Goal: Information Seeking & Learning: Learn about a topic

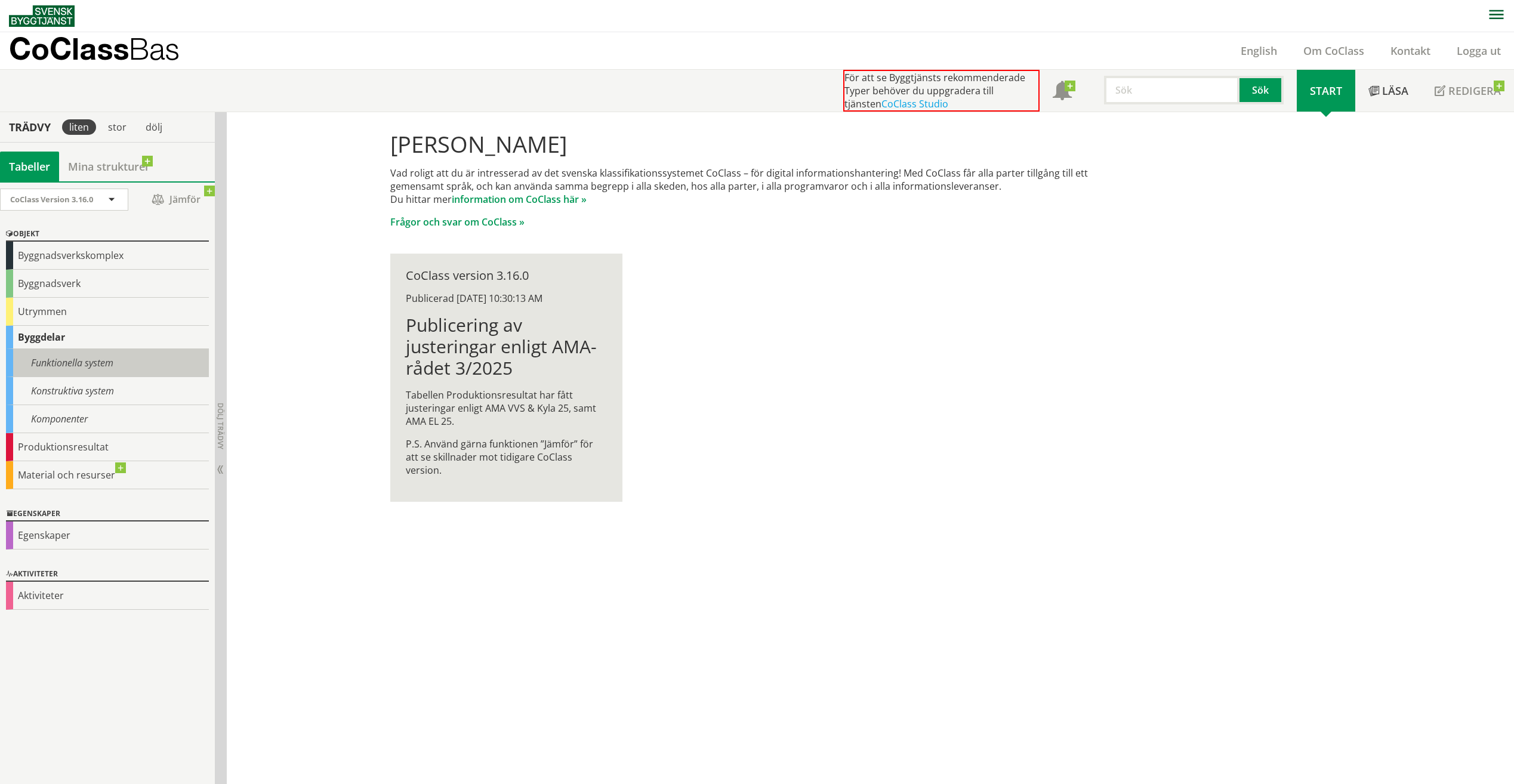
click at [68, 366] on div "Funktionella system" at bounding box center [107, 363] width 203 height 28
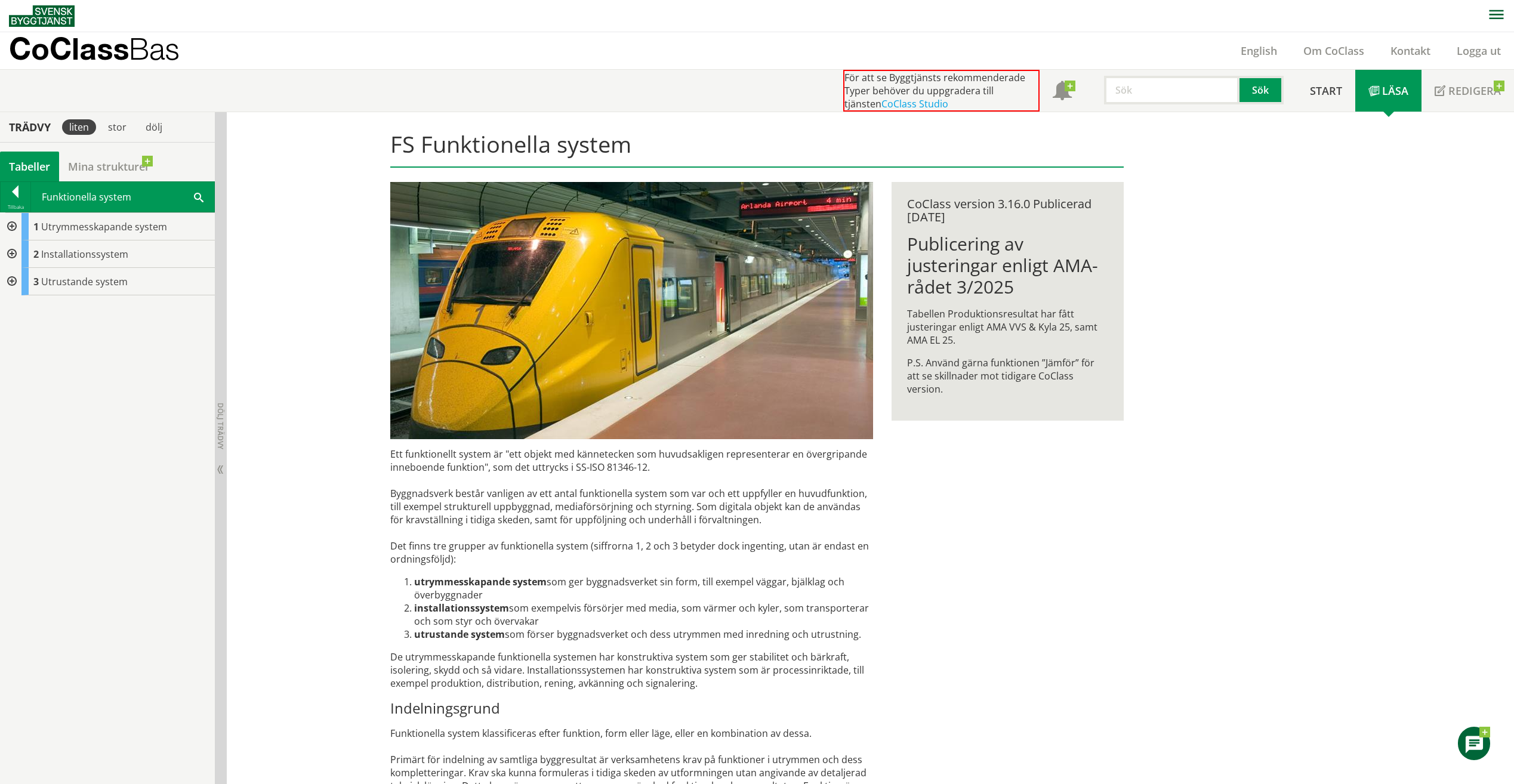
click at [11, 254] on div at bounding box center [10, 254] width 21 height 27
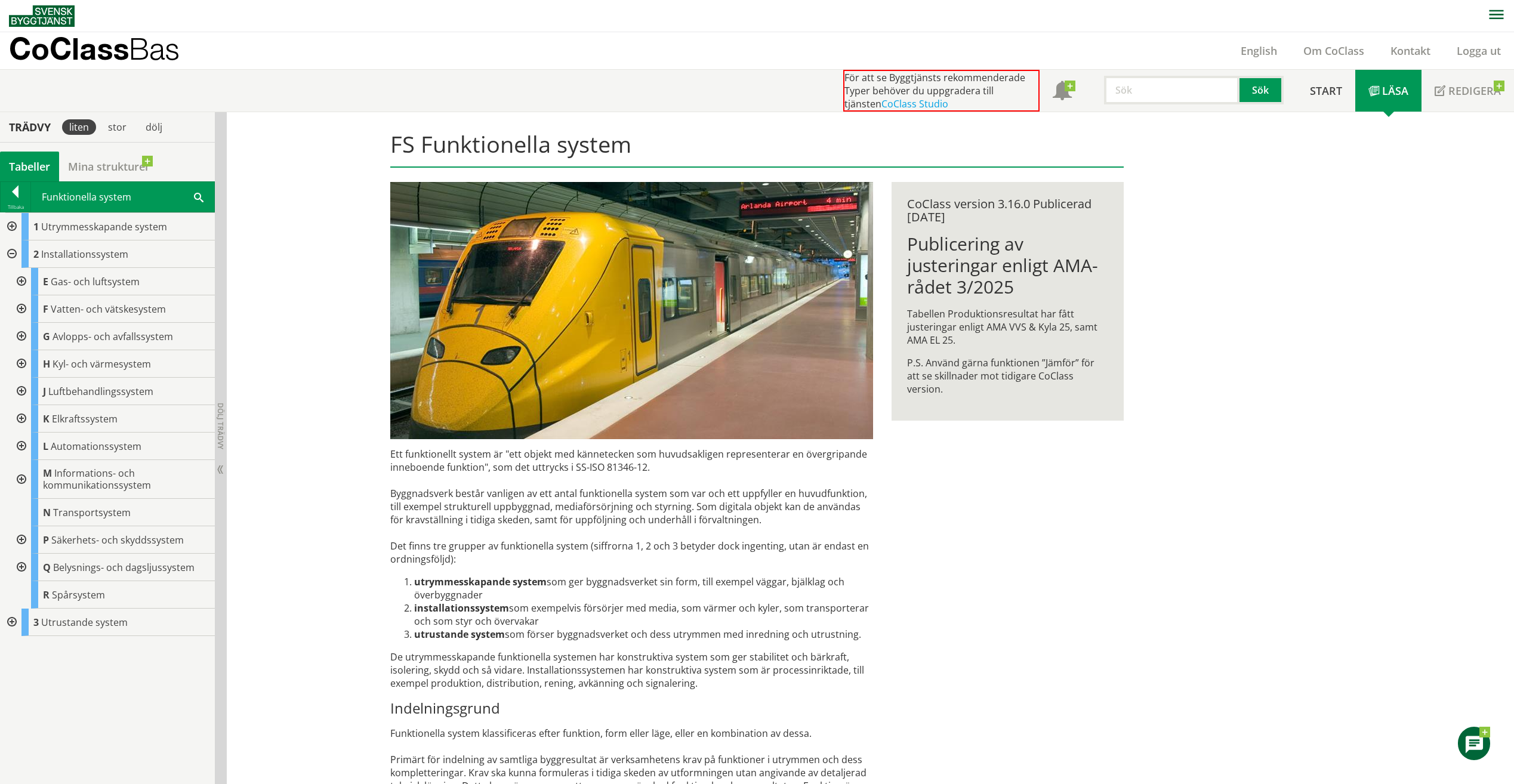
click at [22, 335] on div at bounding box center [20, 336] width 21 height 27
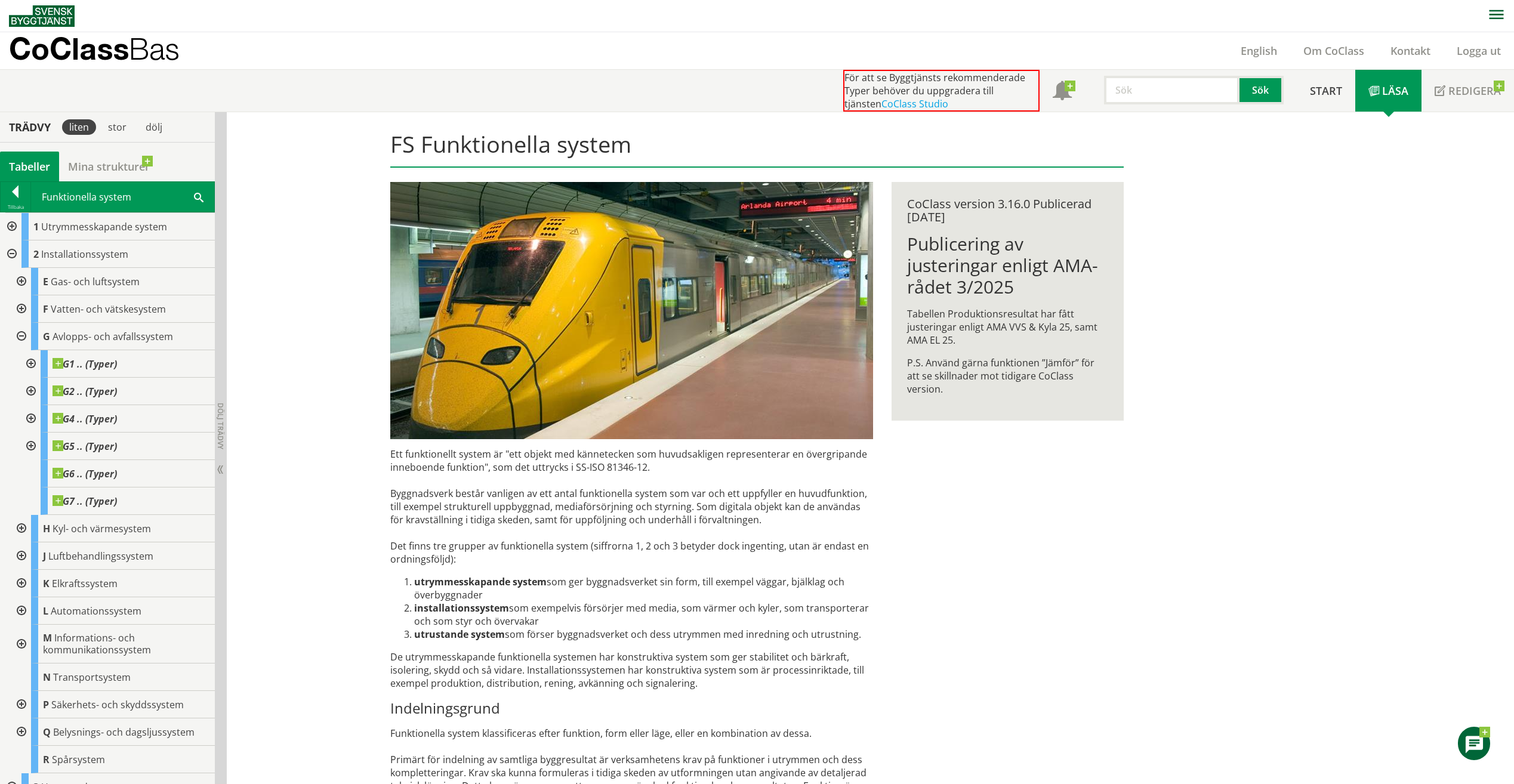
click at [29, 363] on div at bounding box center [29, 363] width 21 height 27
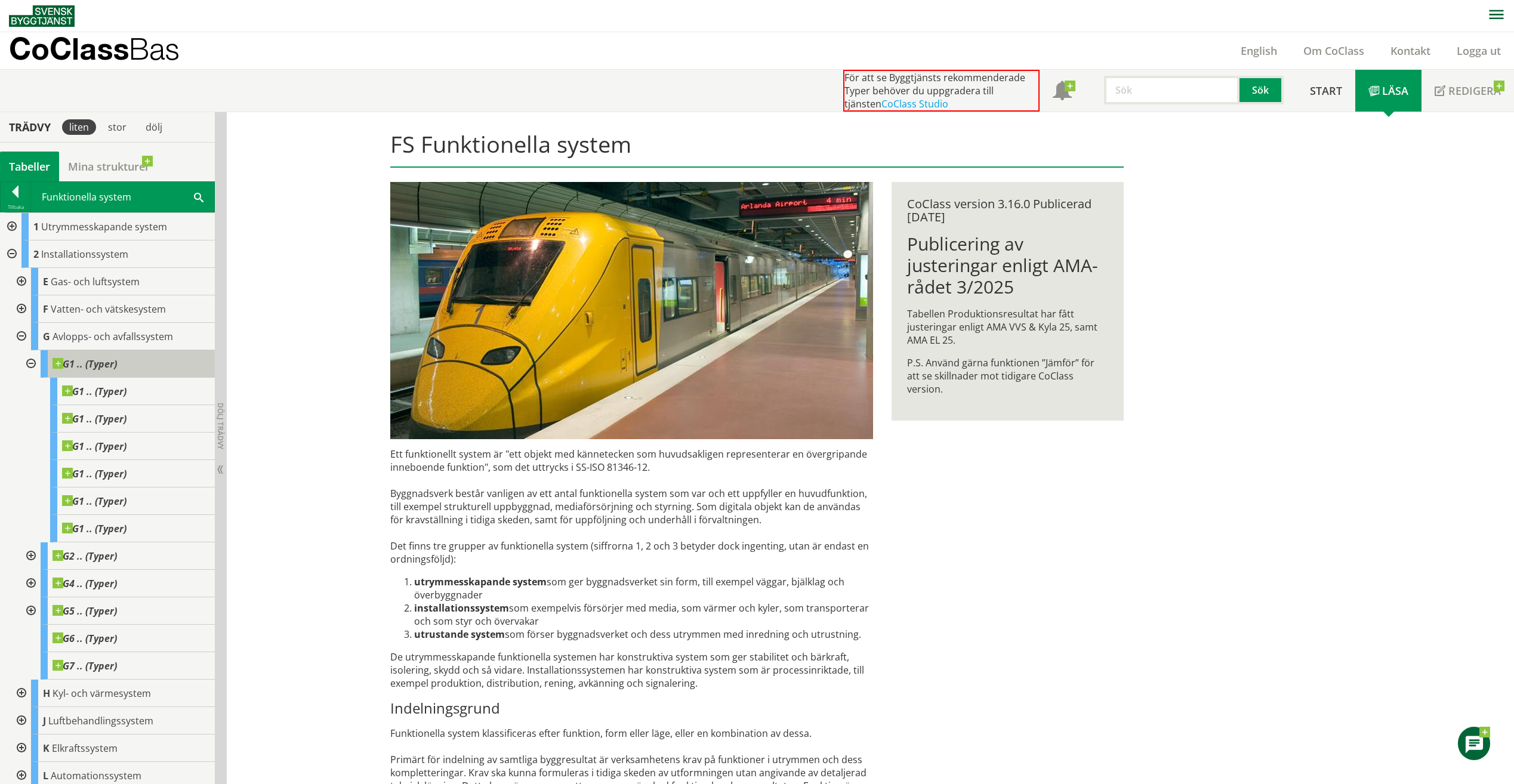
click at [91, 367] on span "G1 .. (Typer)" at bounding box center [85, 364] width 65 height 12
click at [12, 253] on div at bounding box center [10, 254] width 21 height 27
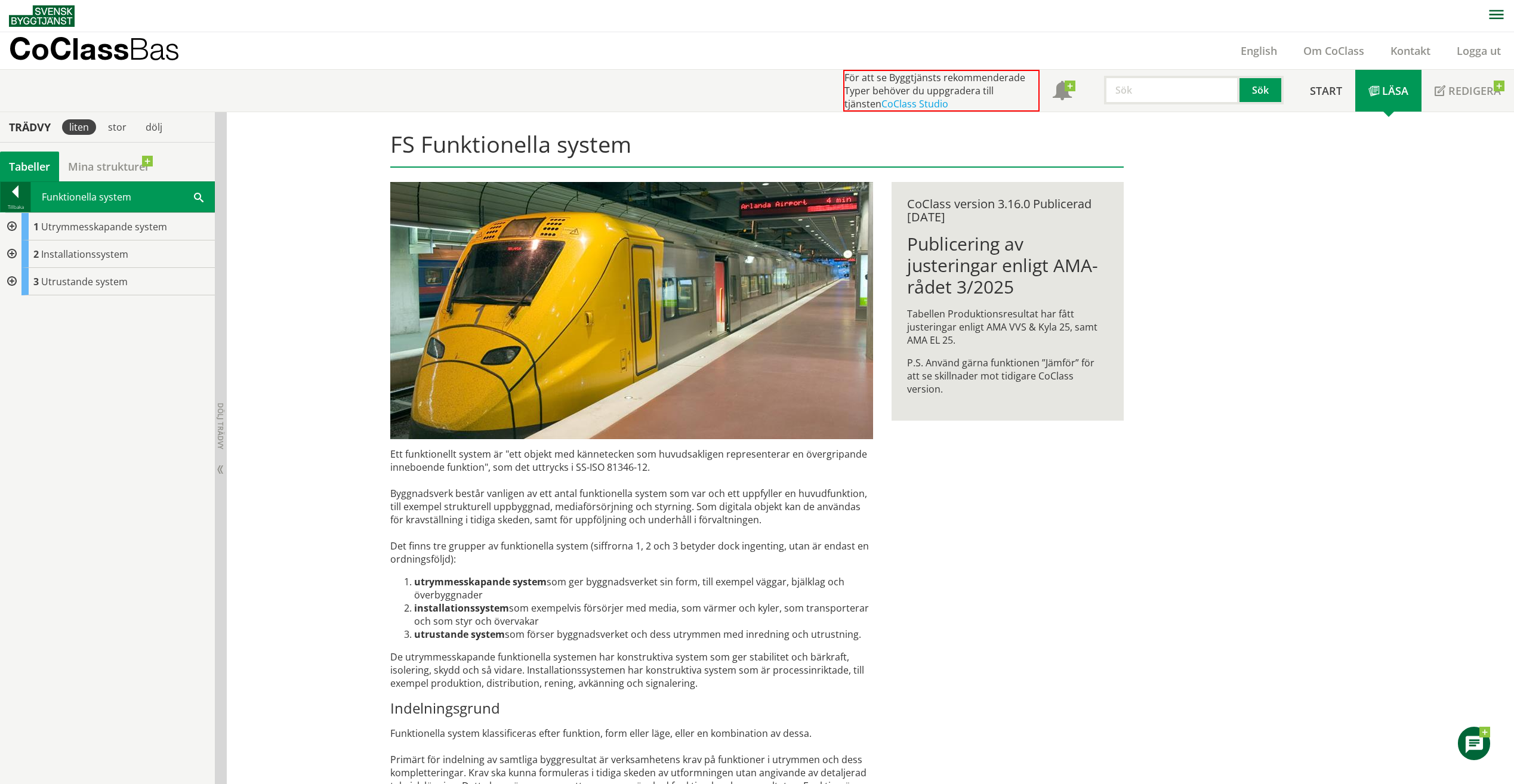
click at [13, 191] on div at bounding box center [15, 194] width 30 height 16
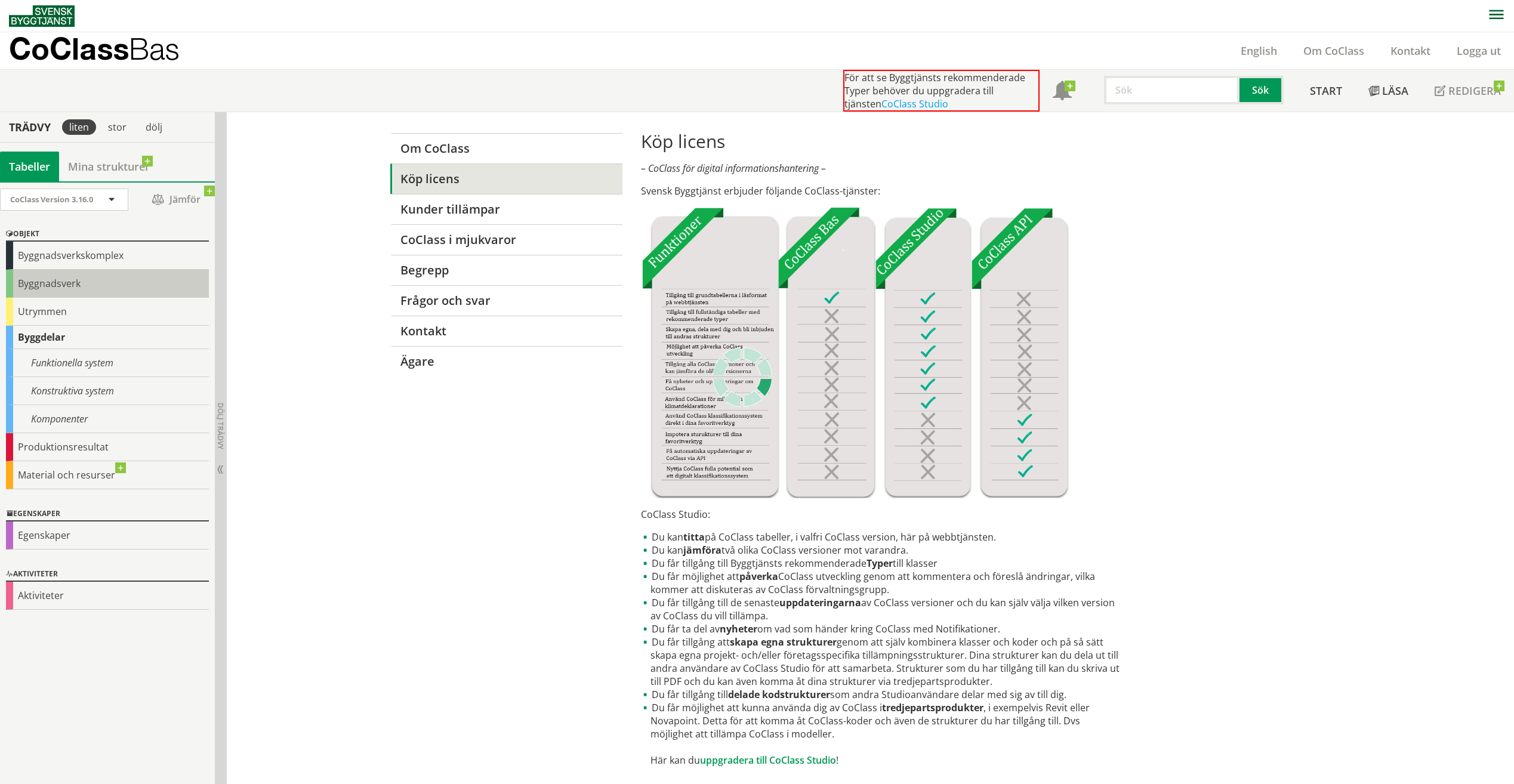
click at [55, 287] on div "Byggnadsverk" at bounding box center [107, 284] width 203 height 28
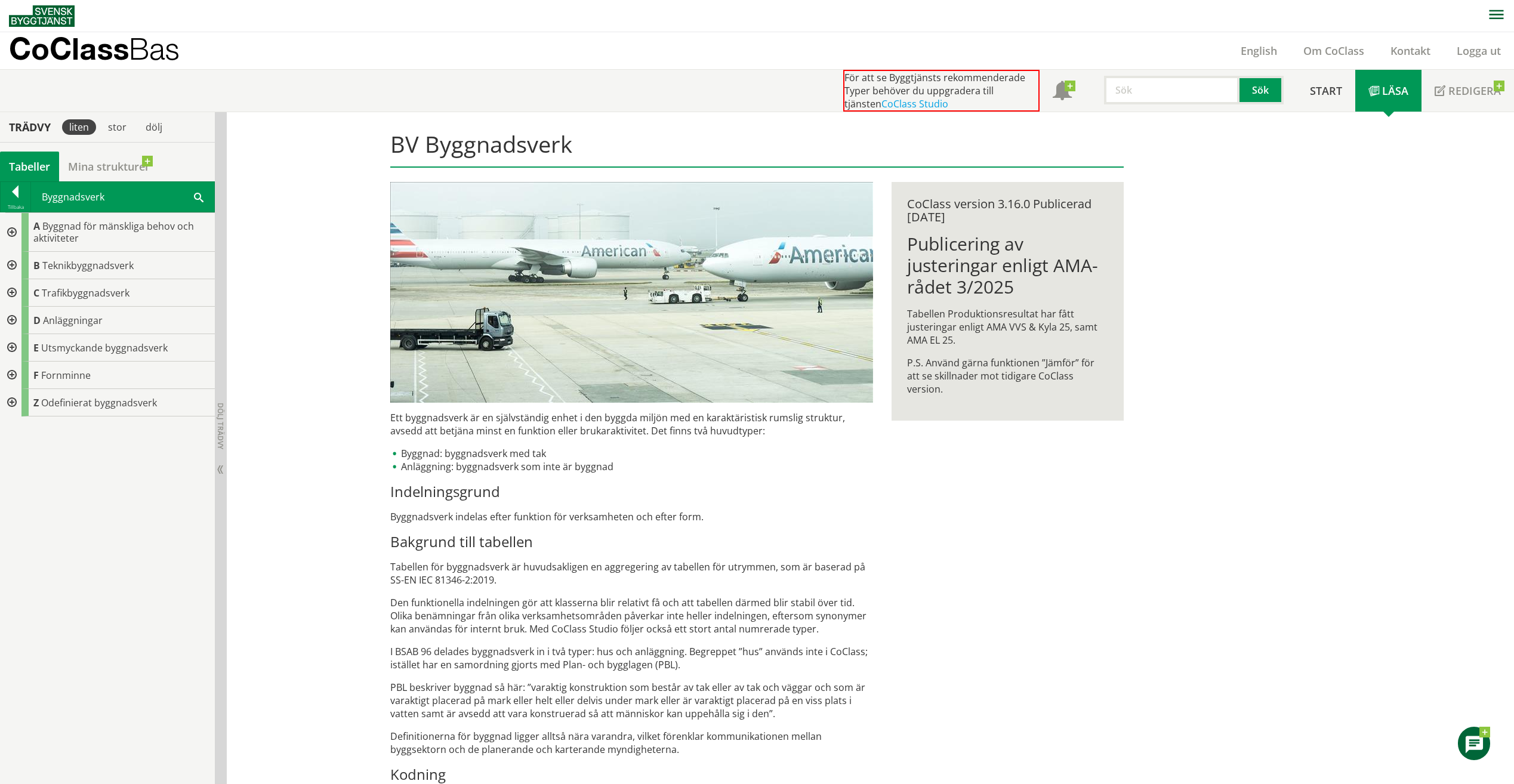
click at [9, 233] on div at bounding box center [10, 233] width 21 height 39
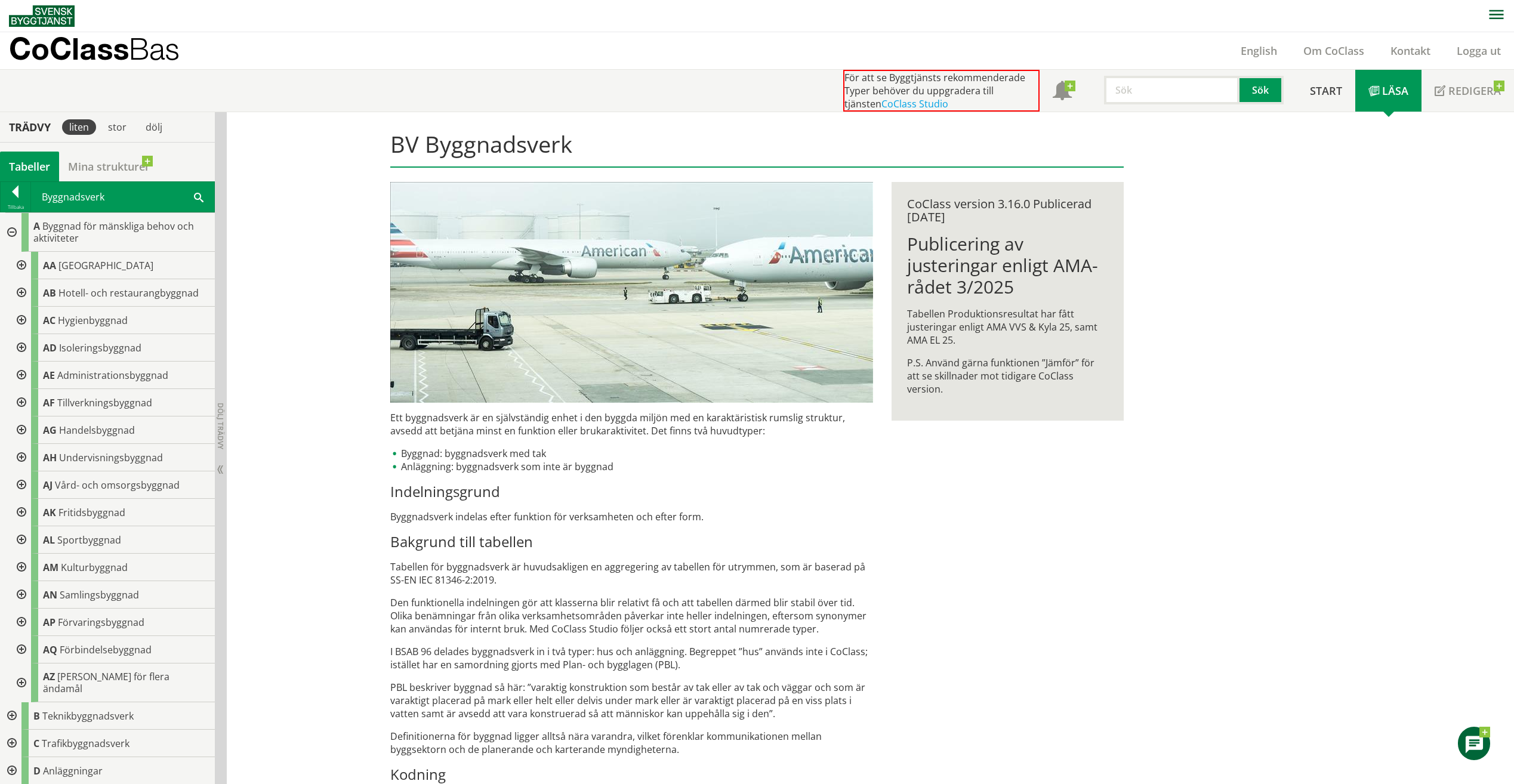
click at [23, 264] on div at bounding box center [20, 265] width 21 height 27
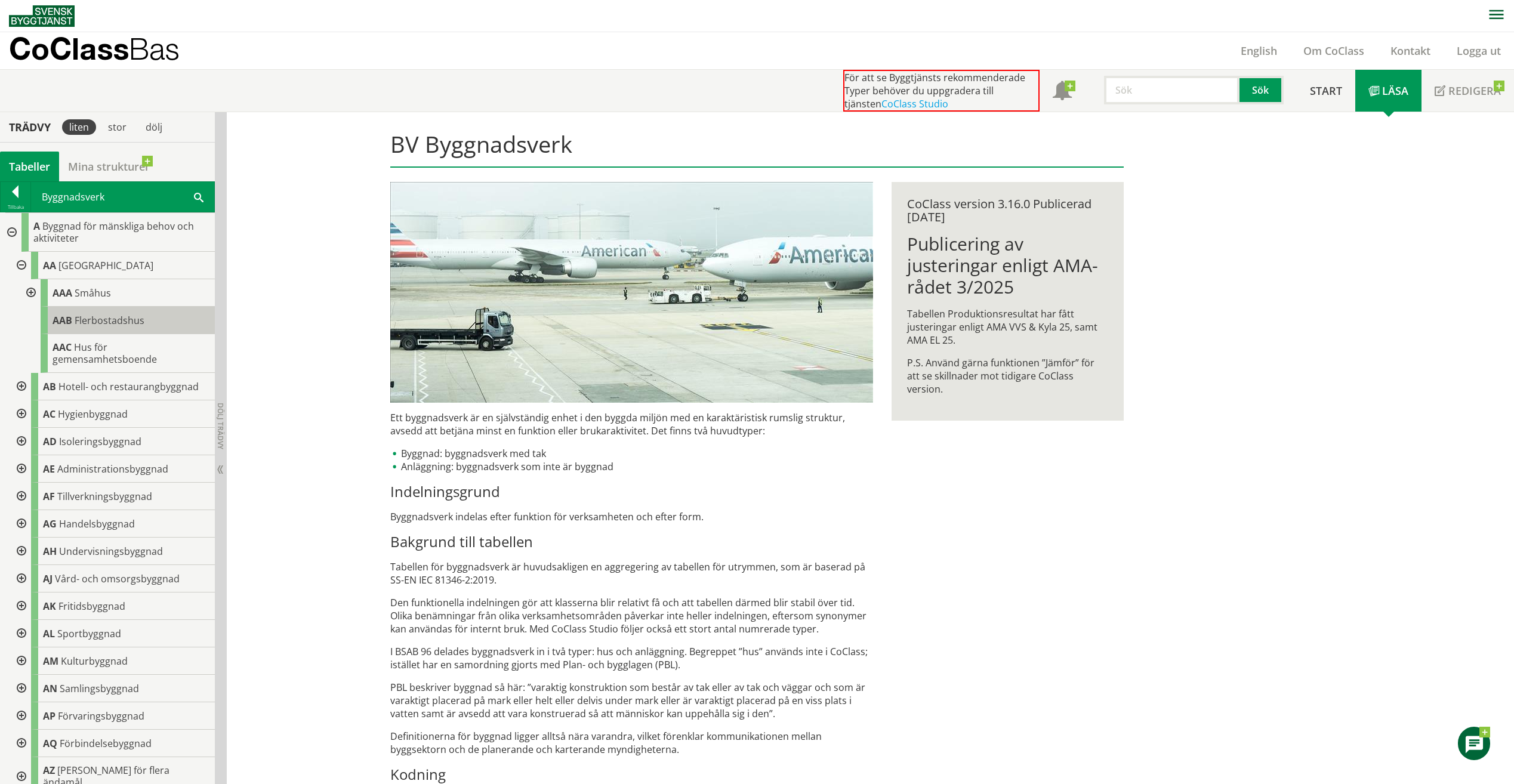
click at [77, 324] on span "Flerbostadshus" at bounding box center [110, 321] width 70 height 13
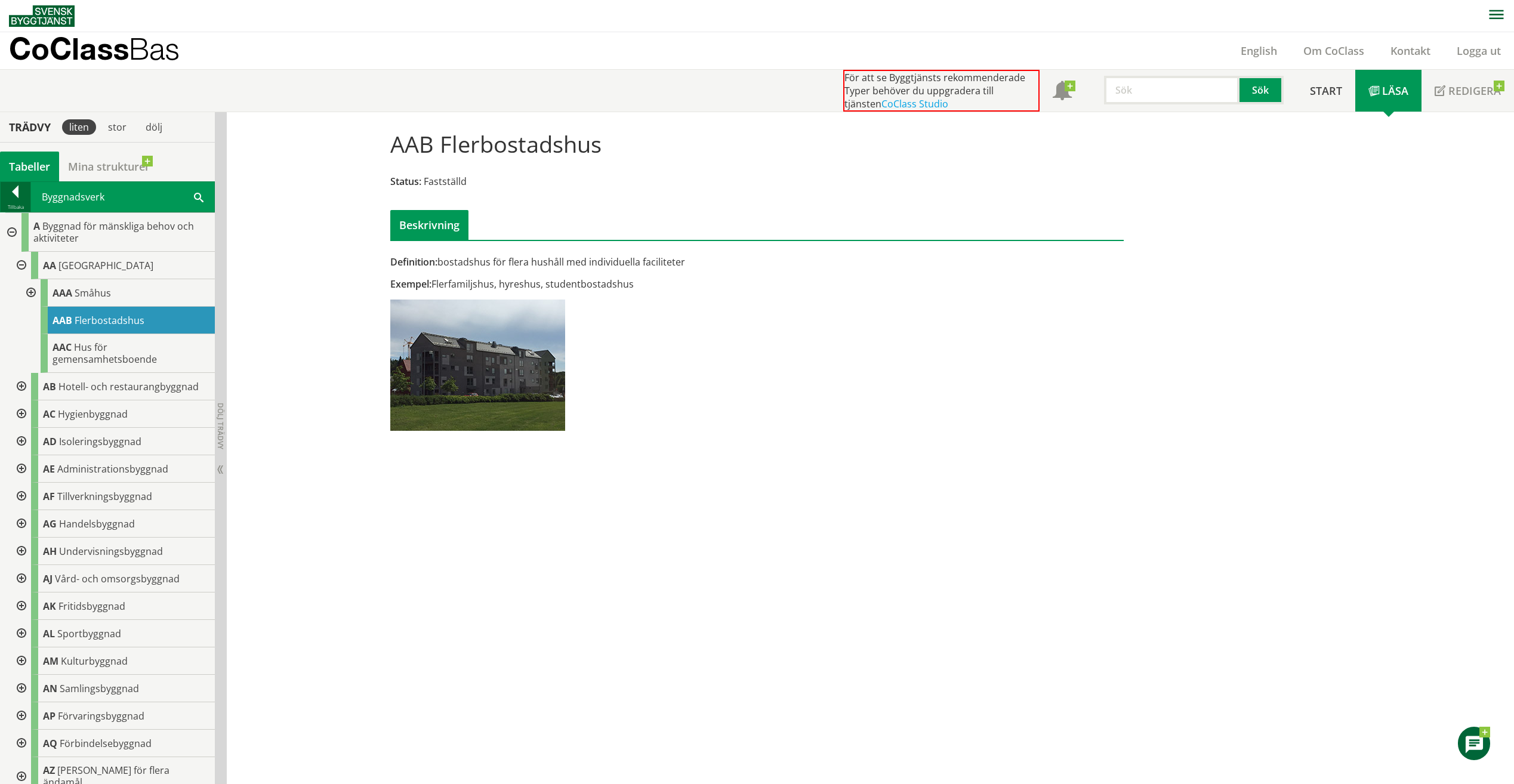
click at [15, 191] on div at bounding box center [15, 194] width 30 height 16
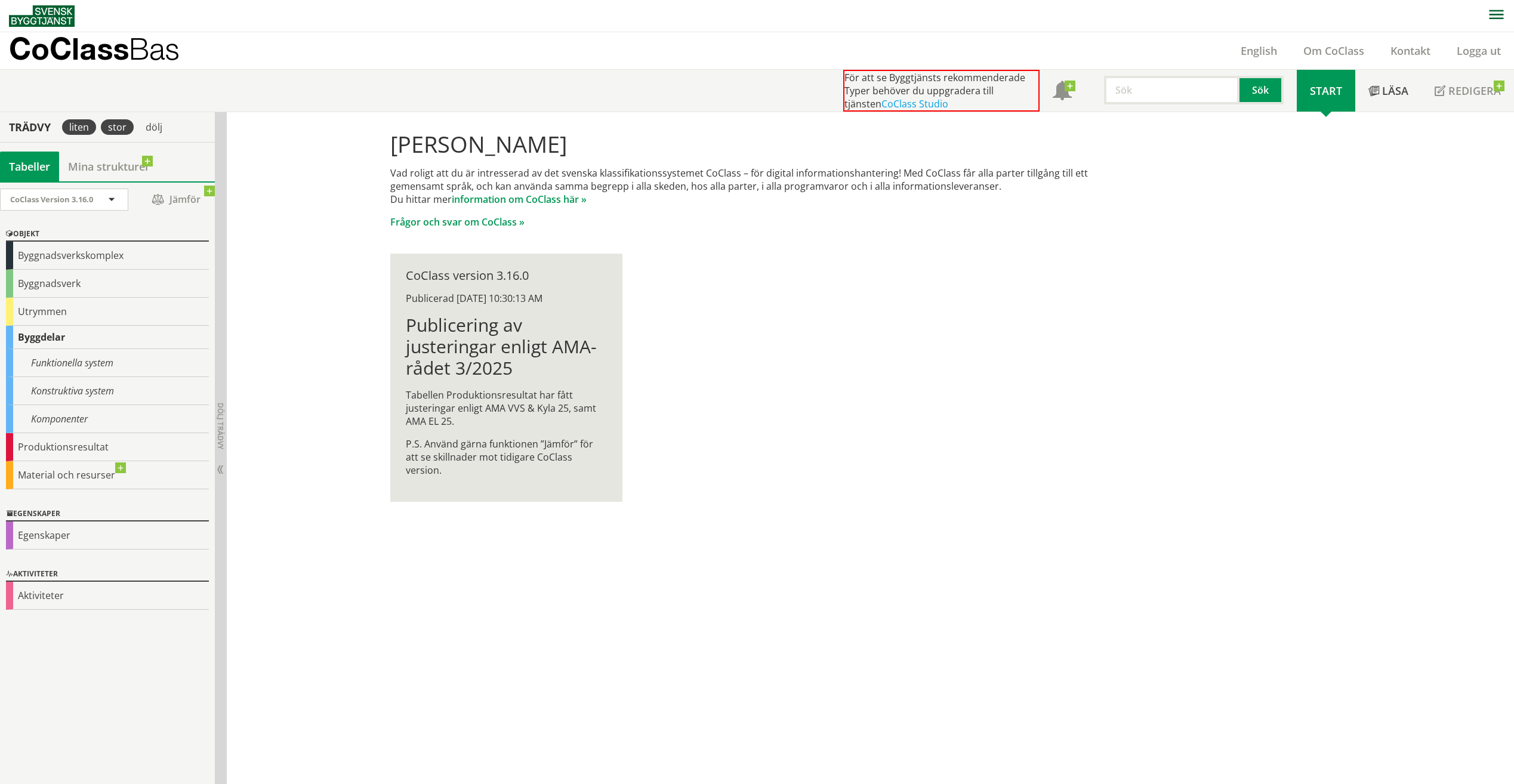
click at [123, 124] on div "stor" at bounding box center [117, 127] width 33 height 15
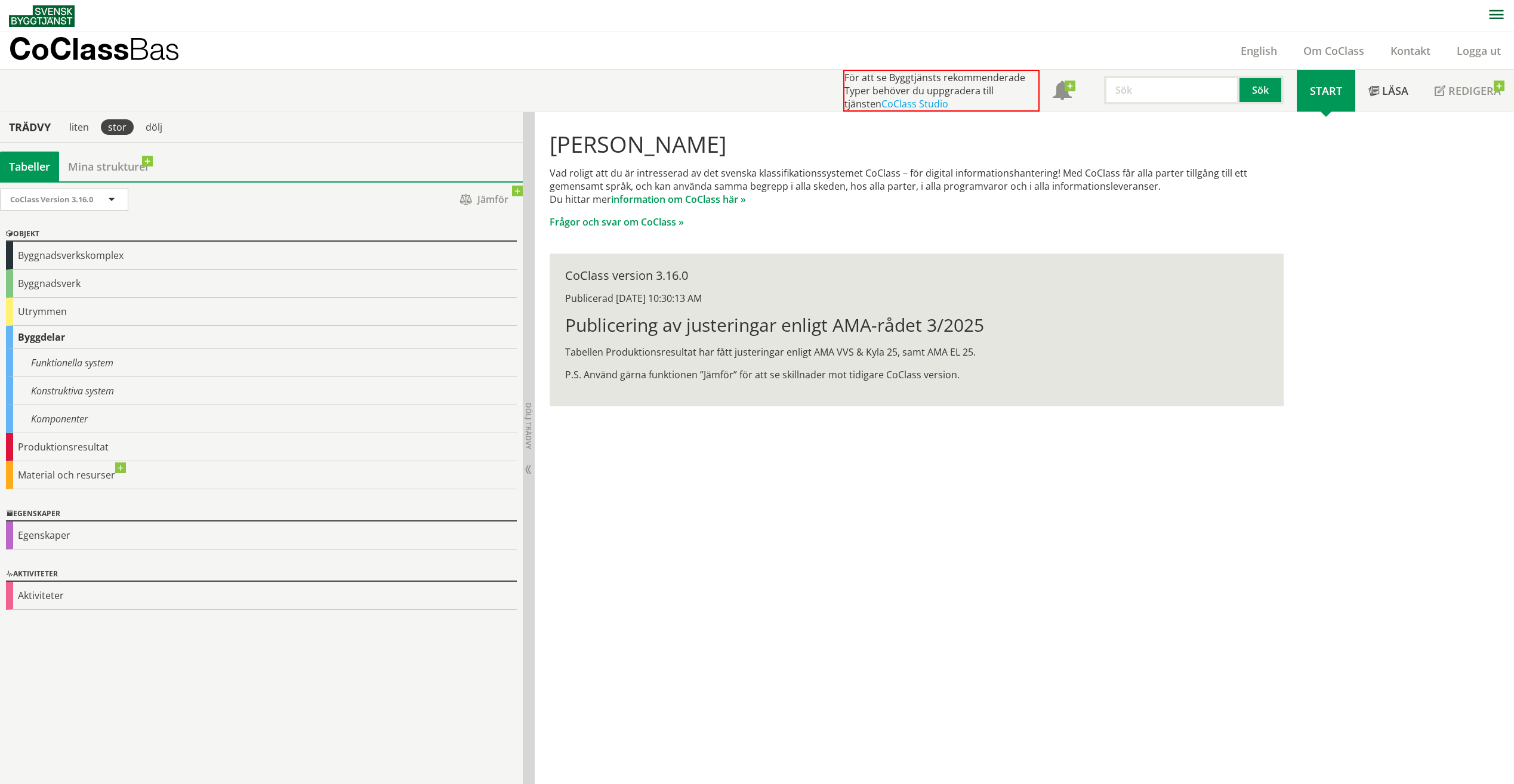
click at [37, 127] on div "Trädvy" at bounding box center [30, 127] width 55 height 13
click at [76, 132] on div "liten" at bounding box center [79, 127] width 34 height 15
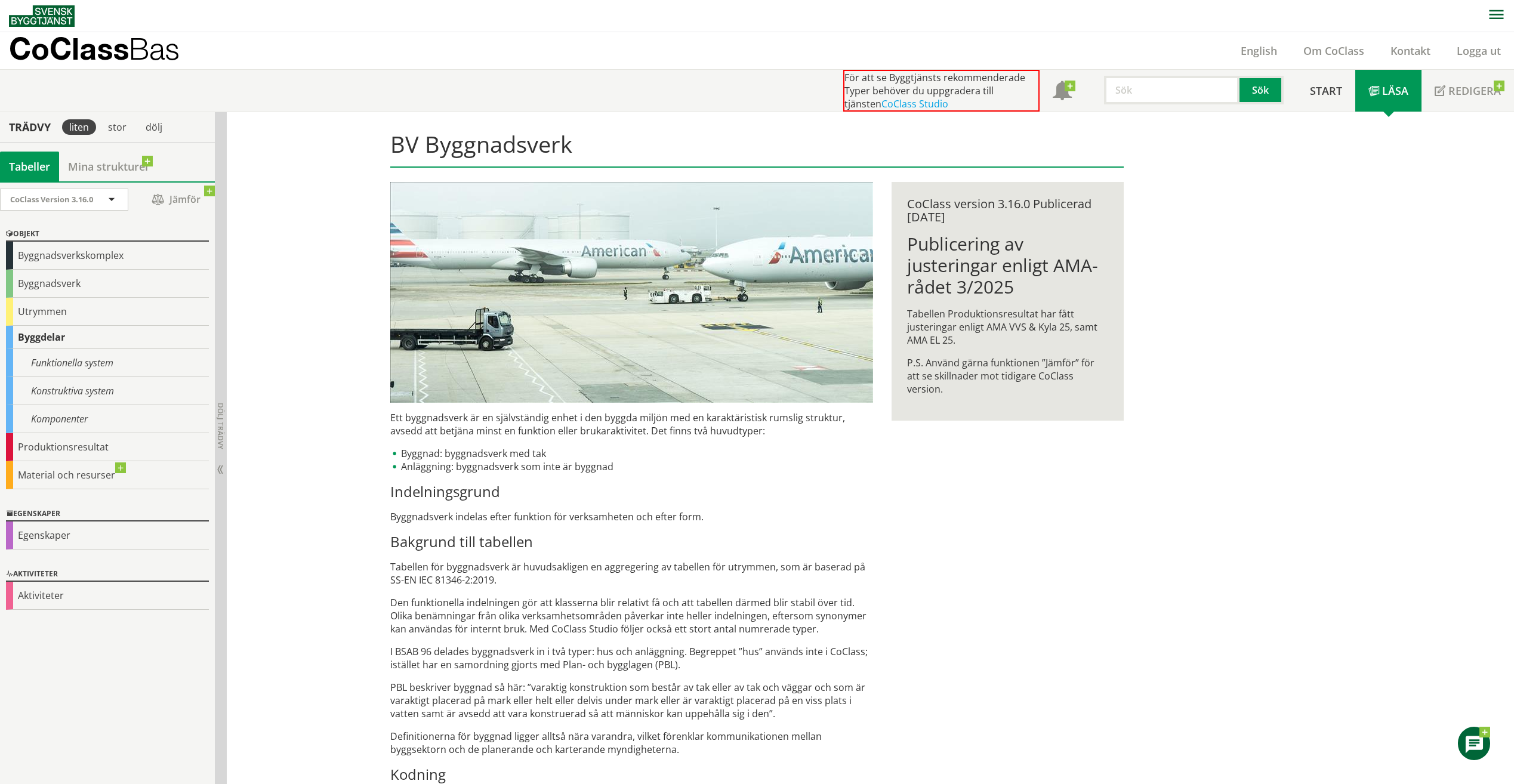
click at [55, 16] on img at bounding box center [42, 16] width 66 height 21
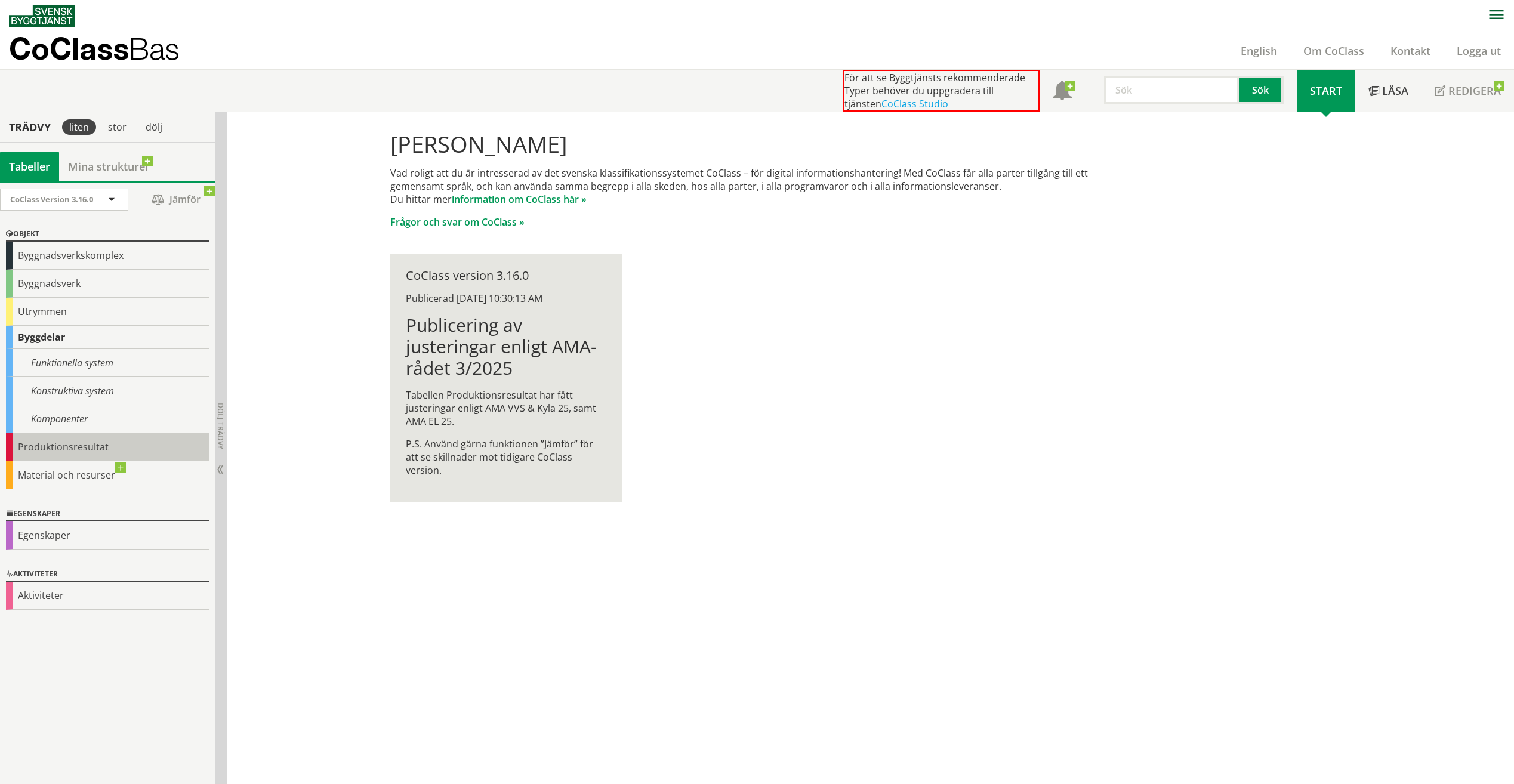
click at [41, 450] on div "Produktionsresultat" at bounding box center [107, 447] width 203 height 28
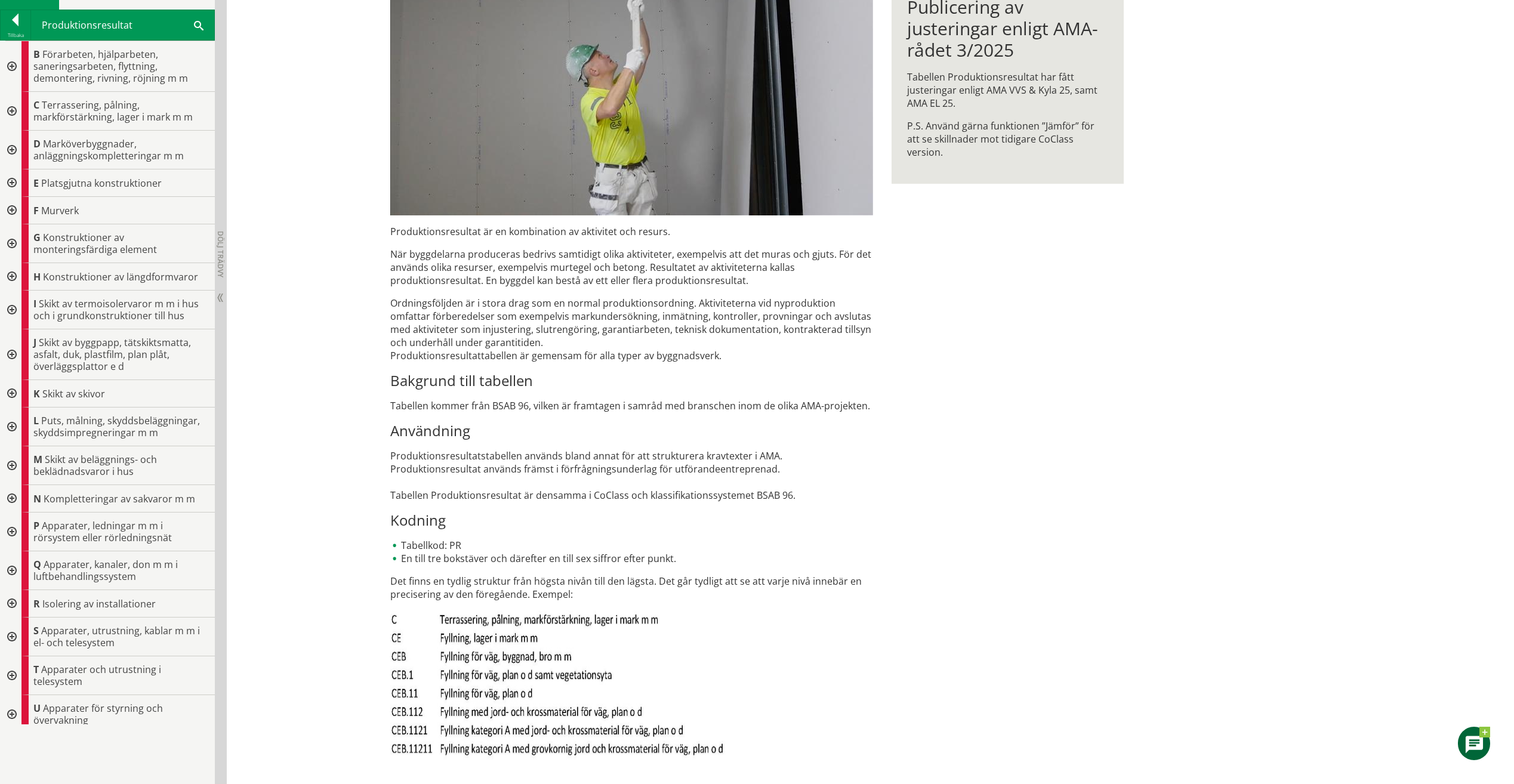
scroll to position [251, 0]
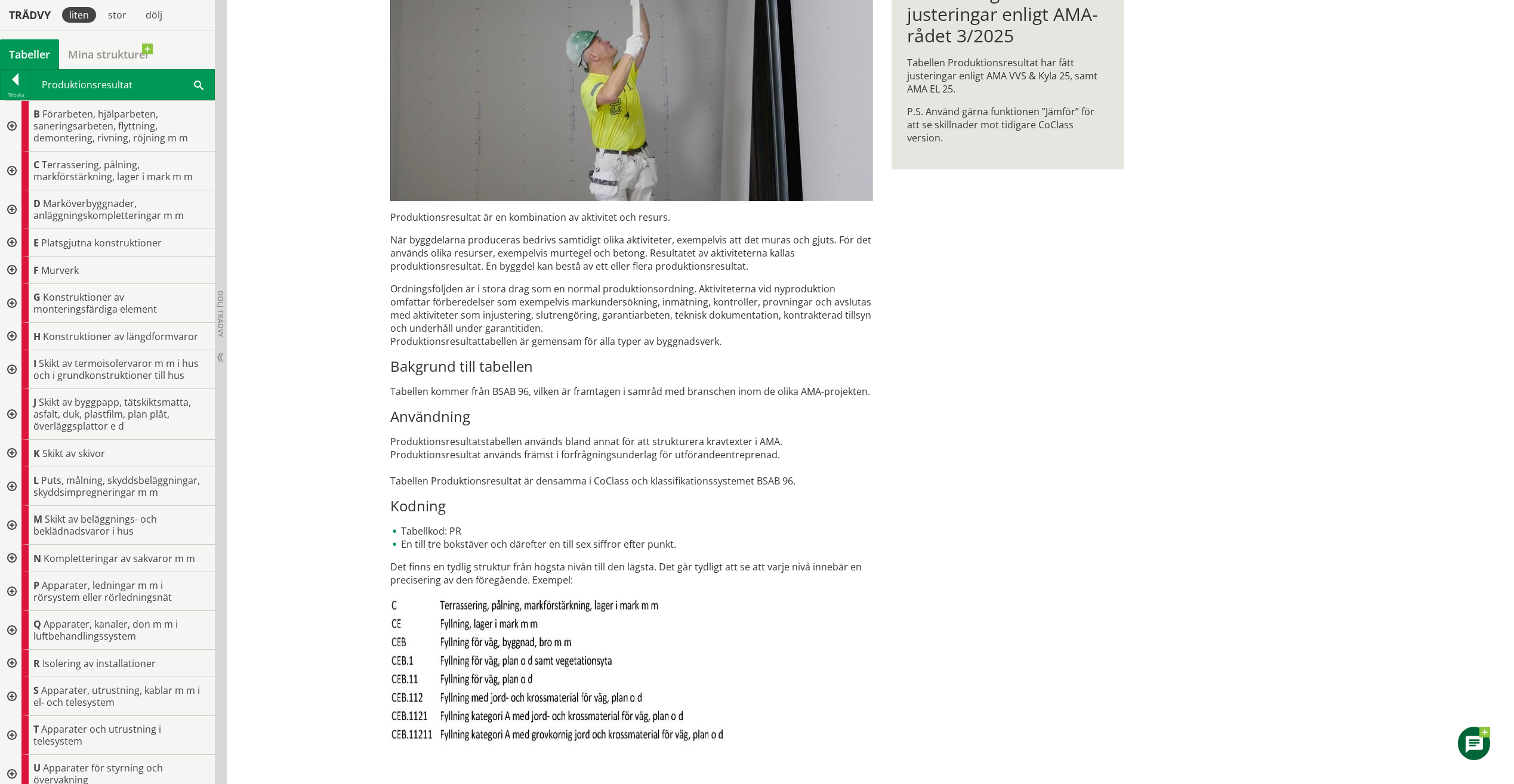
click at [18, 79] on div at bounding box center [15, 82] width 30 height 16
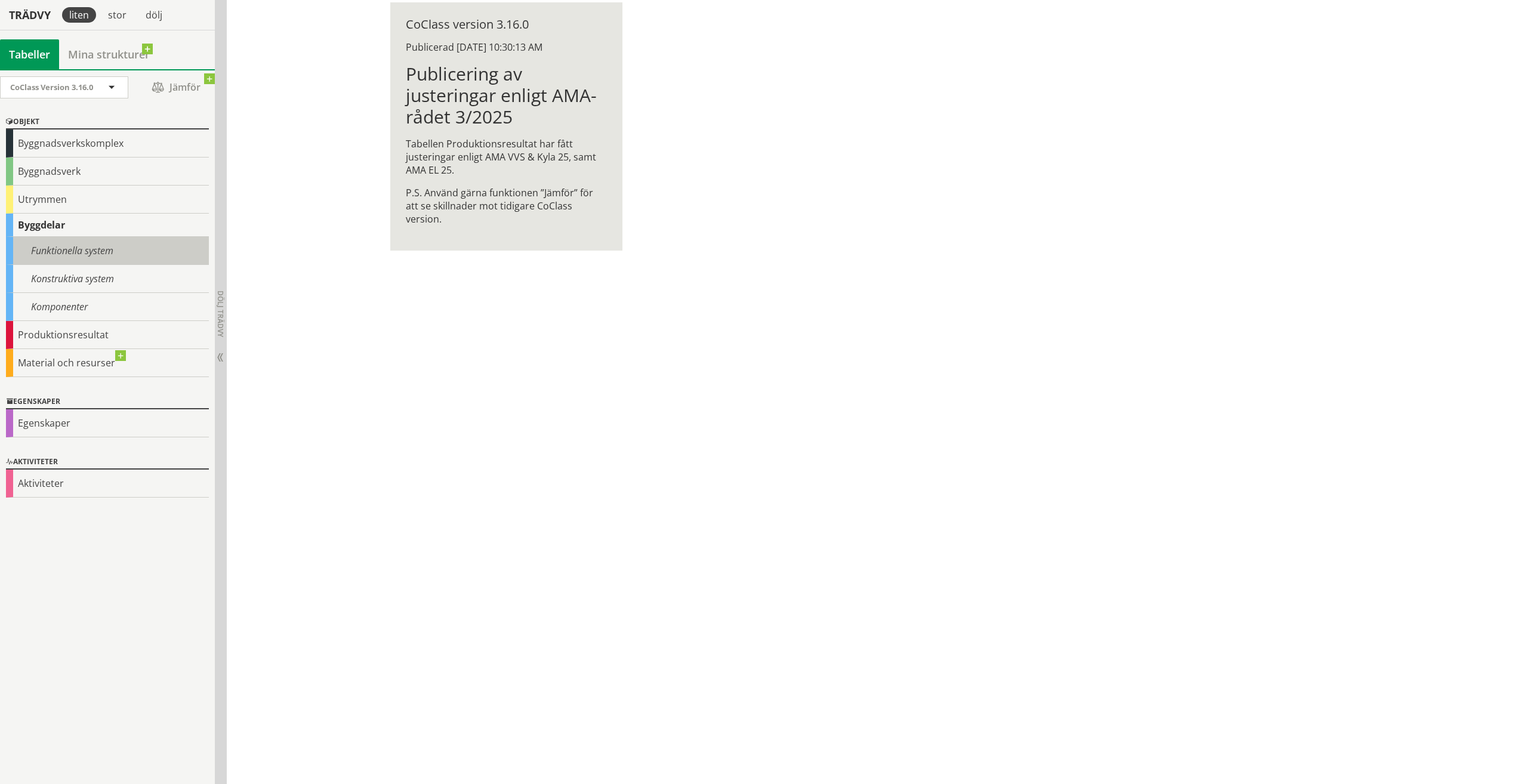
click at [65, 248] on div "Funktionella system" at bounding box center [107, 251] width 203 height 28
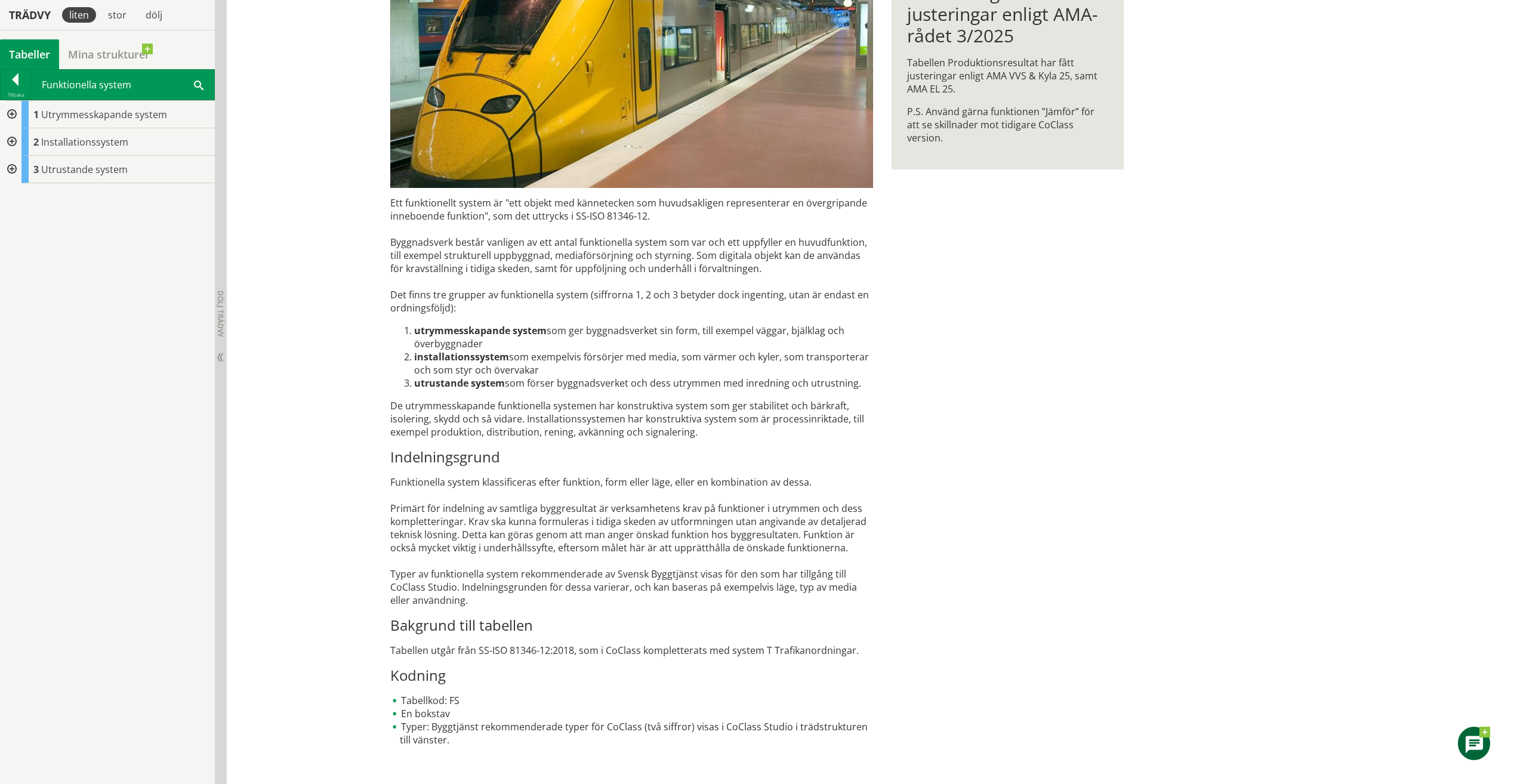
click at [12, 142] on div at bounding box center [10, 142] width 21 height 27
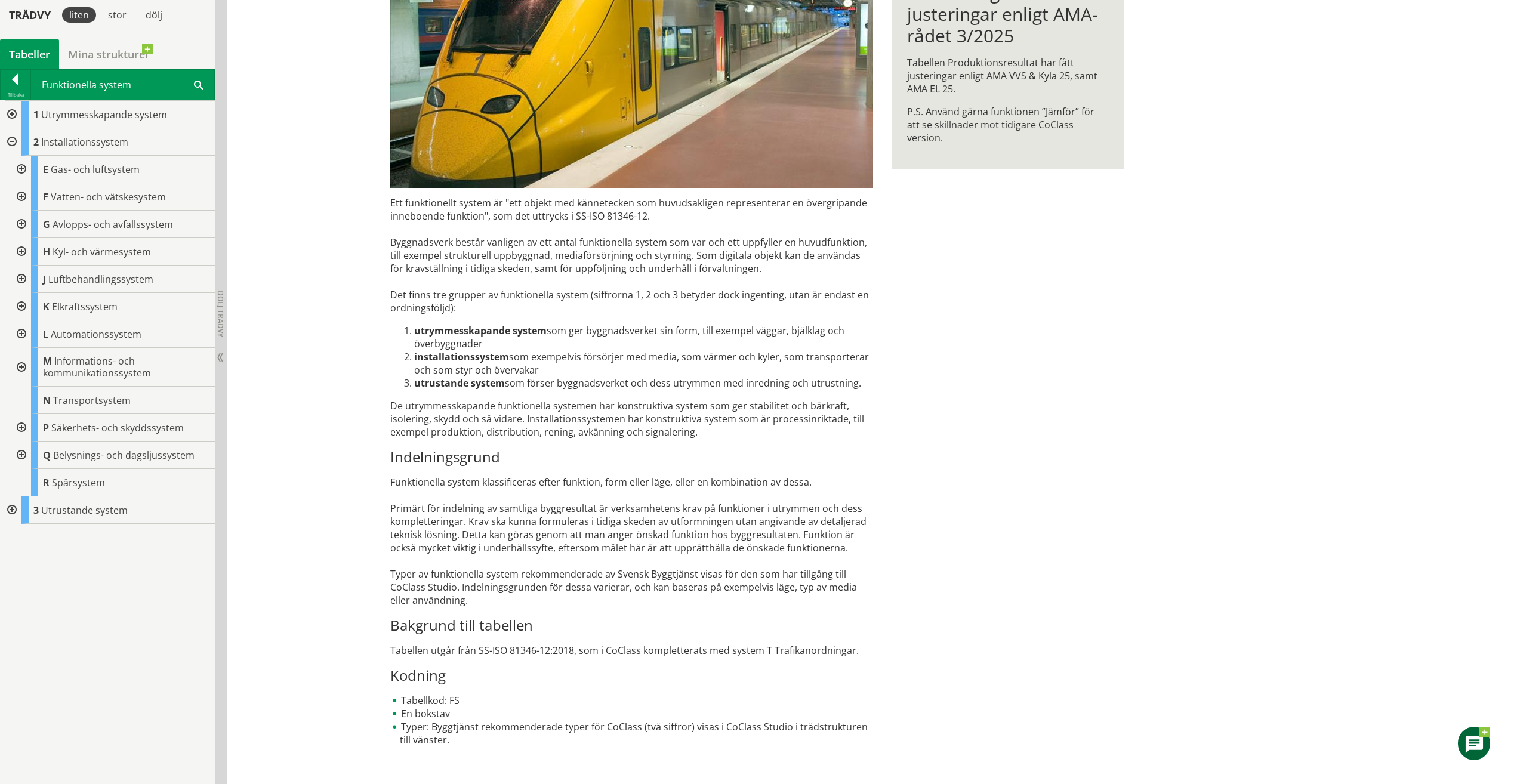
click at [22, 194] on div at bounding box center [20, 197] width 21 height 27
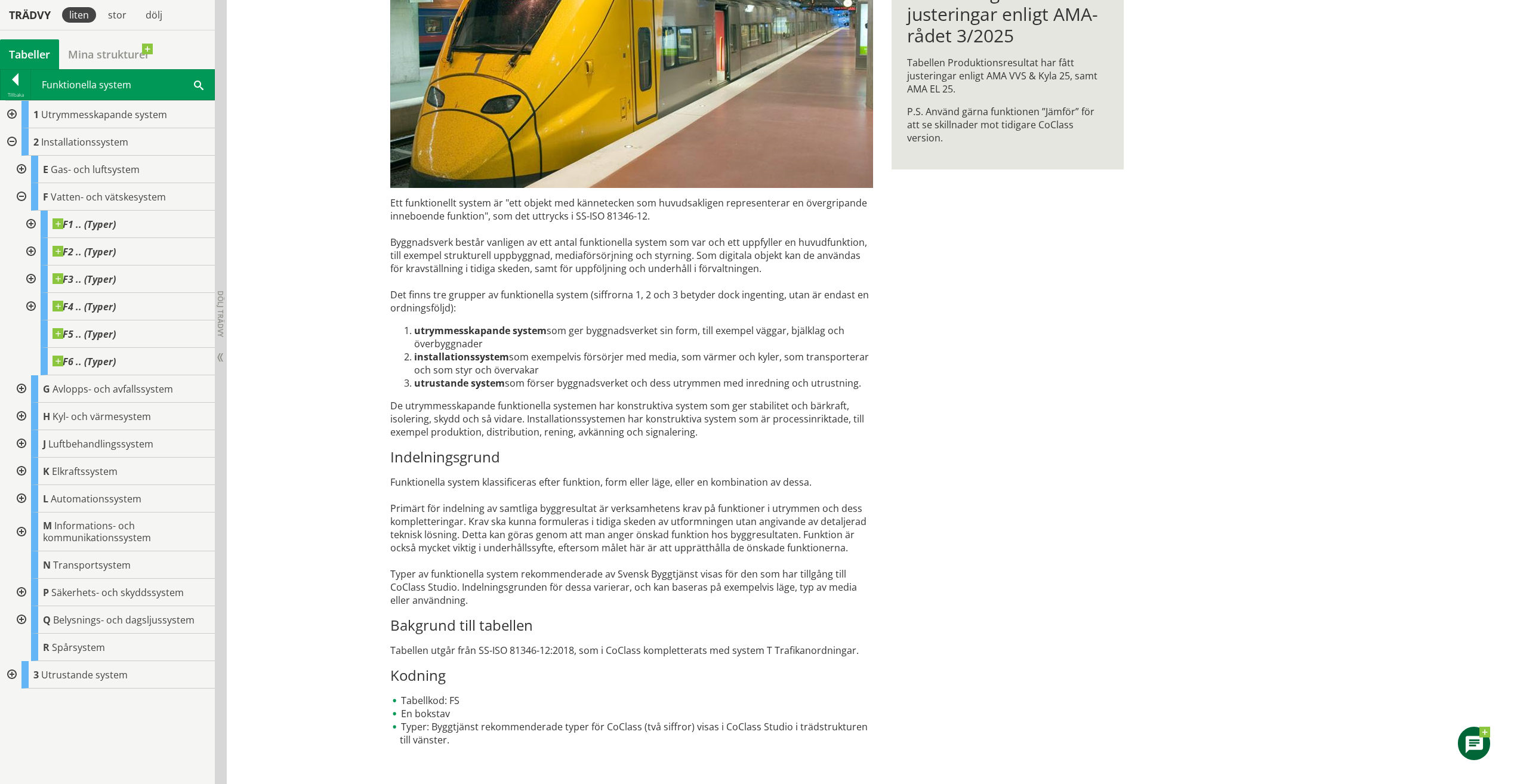
click at [22, 194] on div at bounding box center [20, 197] width 21 height 27
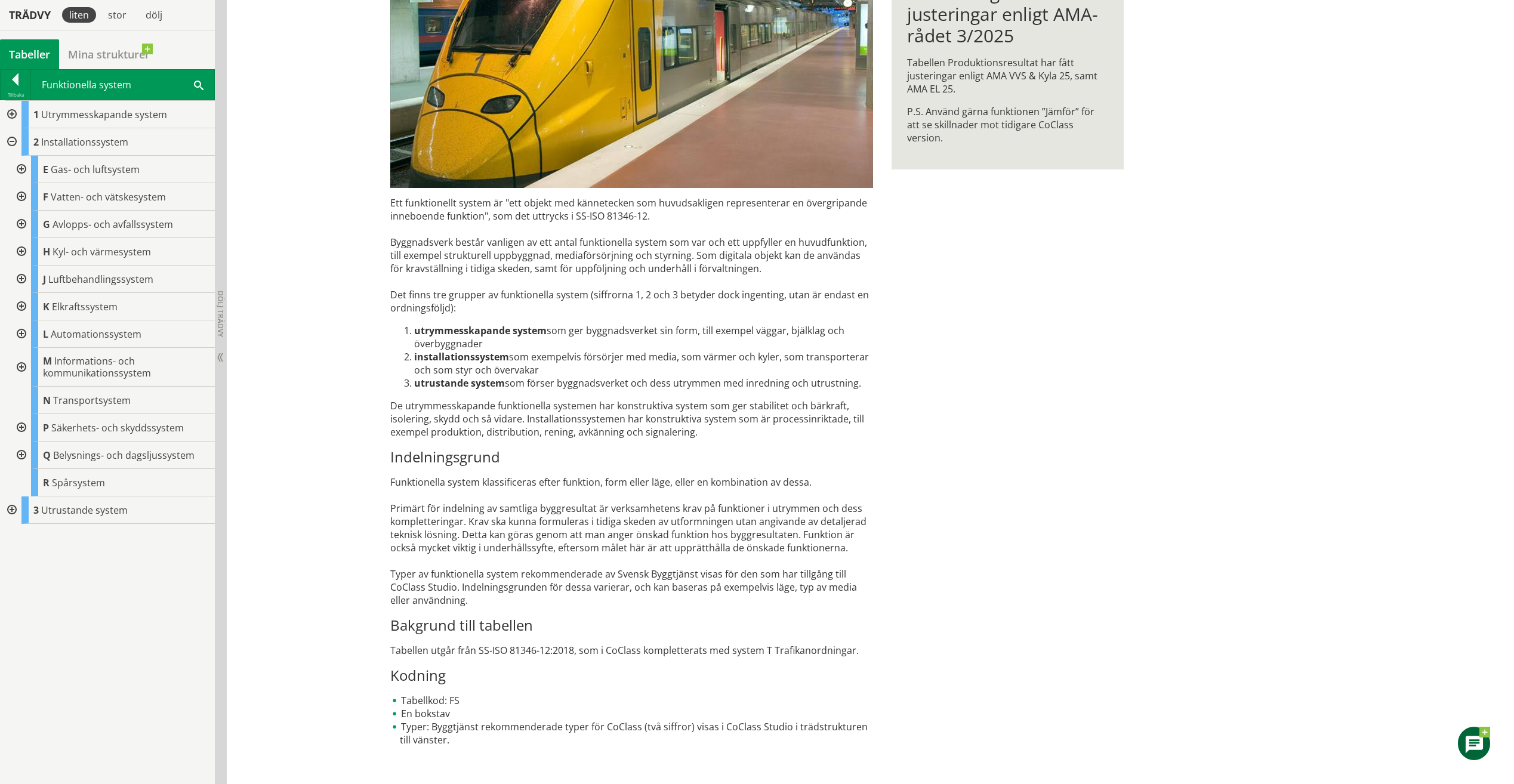
click at [21, 223] on div at bounding box center [20, 224] width 21 height 27
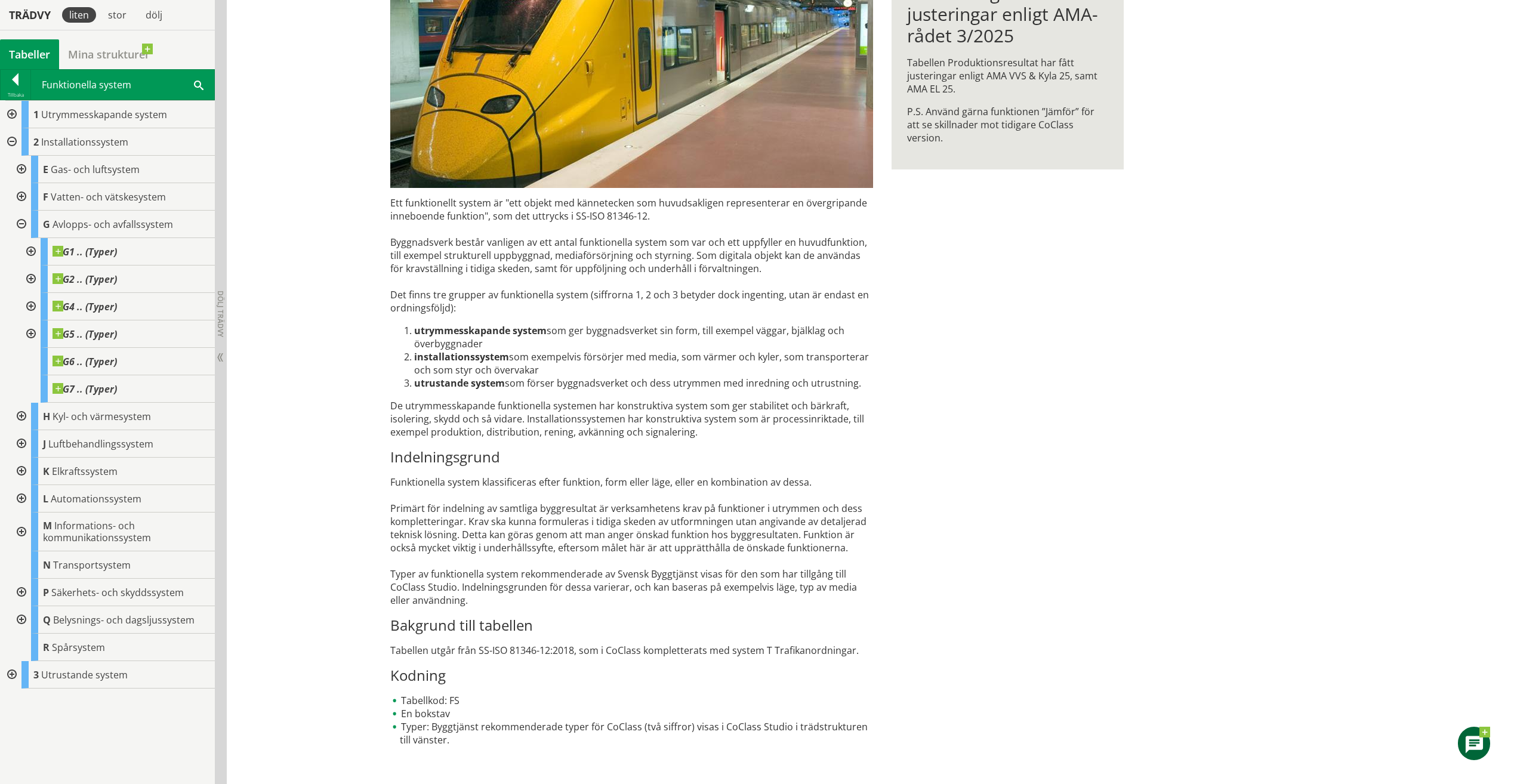
click at [21, 223] on div at bounding box center [20, 224] width 21 height 27
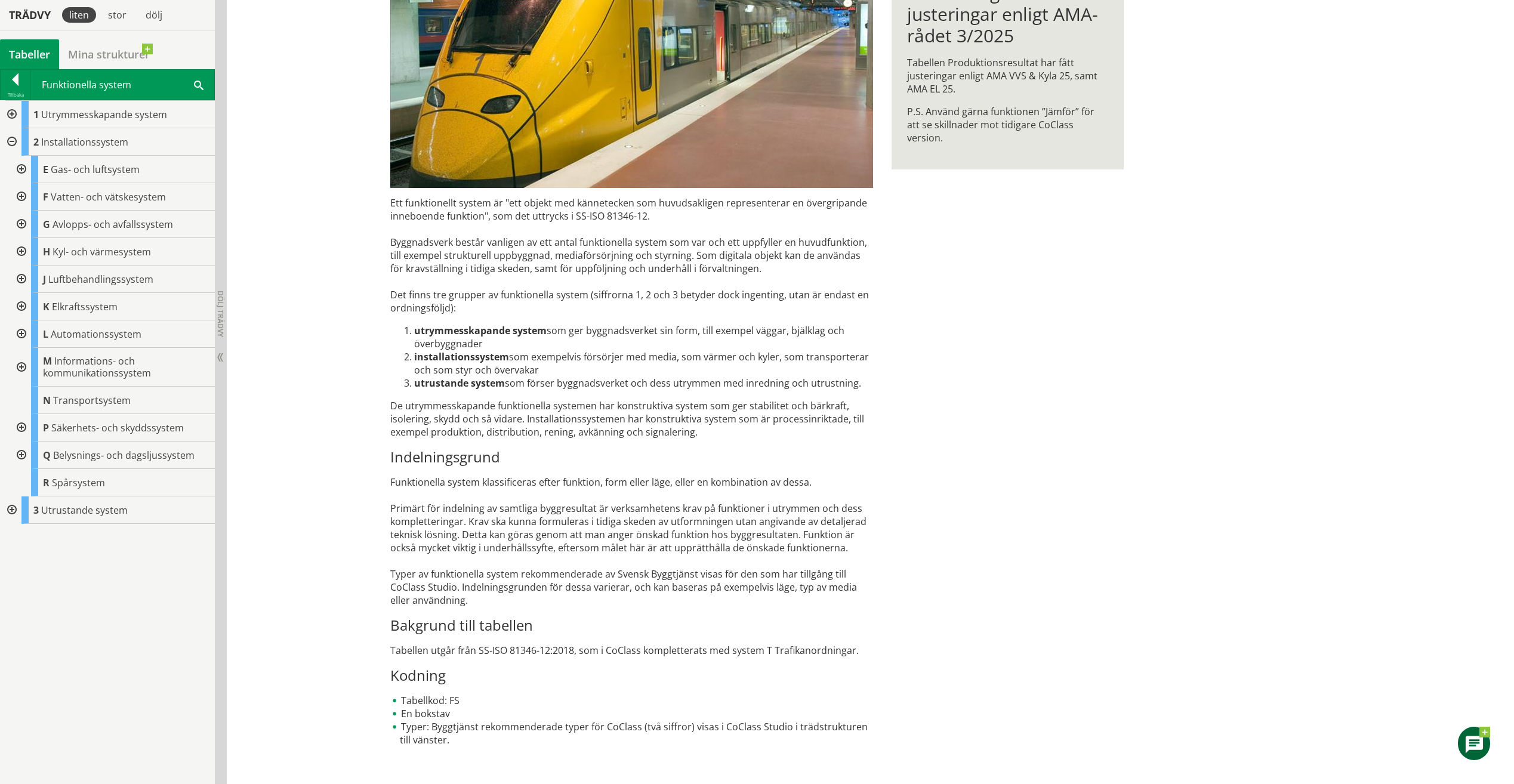
click at [19, 304] on div at bounding box center [20, 306] width 21 height 27
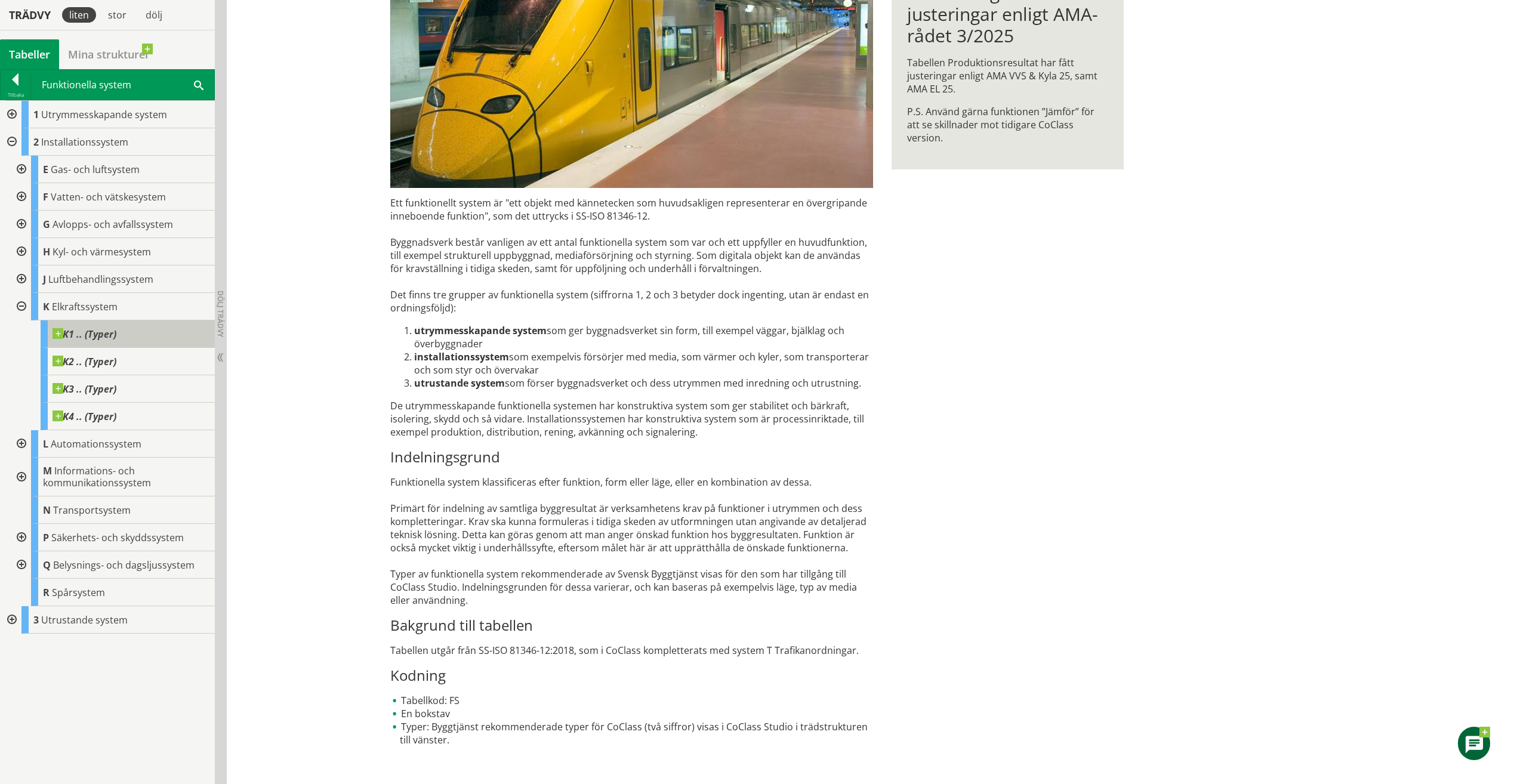
click at [116, 328] on span at bounding box center [116, 328] width 0 height 0
click at [23, 306] on div at bounding box center [20, 306] width 21 height 27
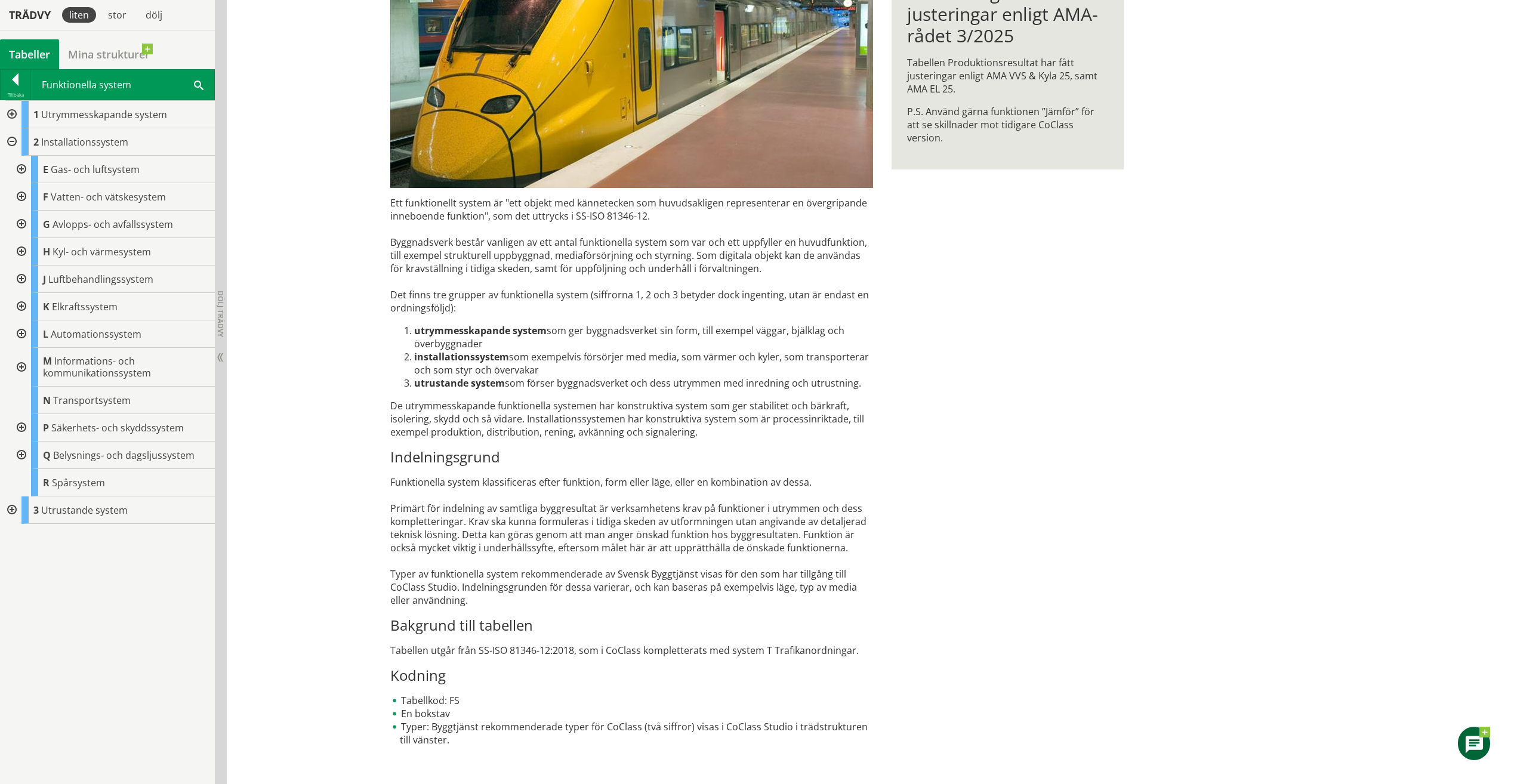
click at [12, 141] on div at bounding box center [10, 142] width 21 height 27
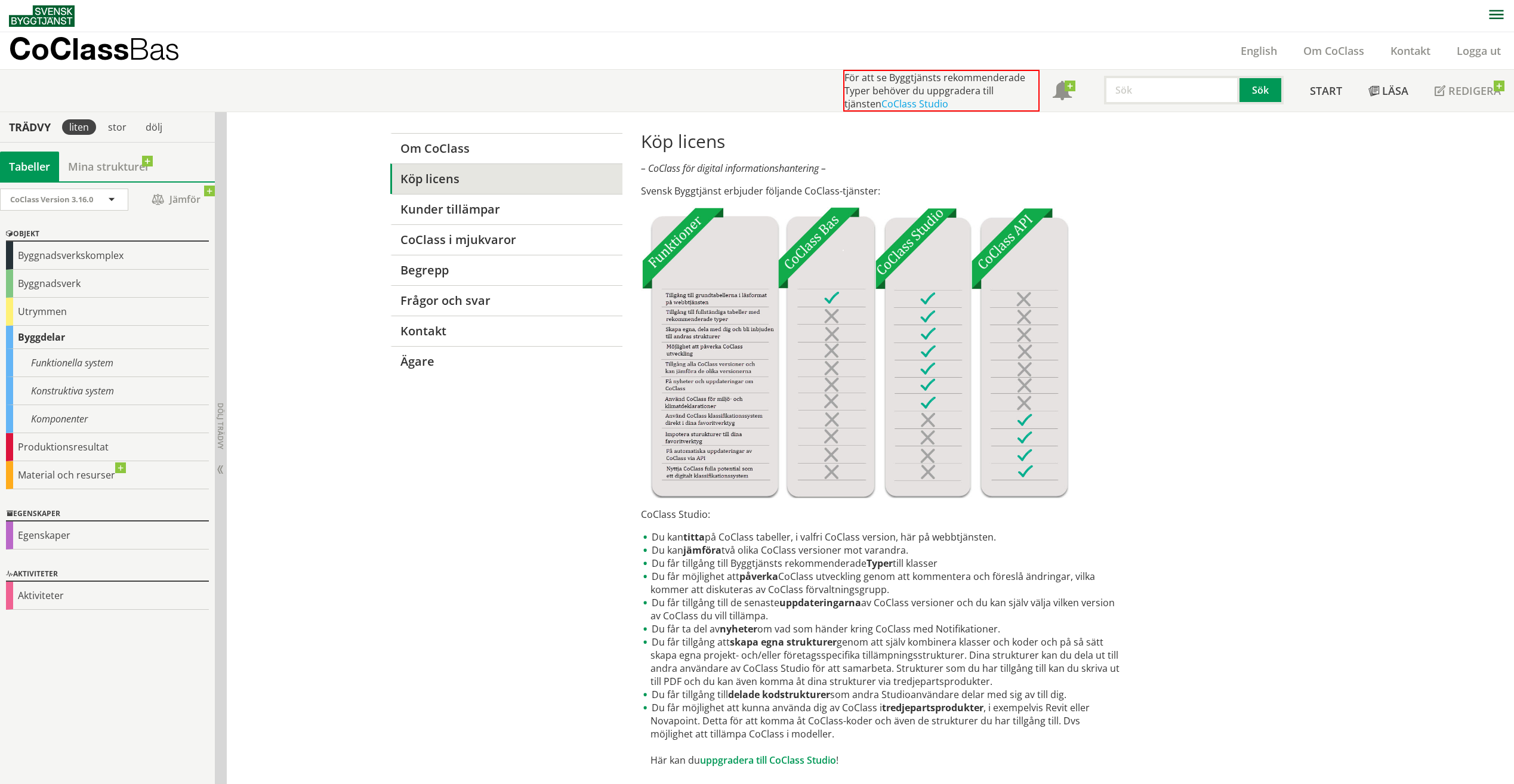
click at [16, 83] on div "För att se Byggtjänsts rekommenderade Typer behöver du uppgradera till tjänsten…" at bounding box center [762, 91] width 1505 height 42
click at [65, 475] on div "Material och resurser" at bounding box center [107, 475] width 203 height 28
click at [64, 534] on div "Egenskaper" at bounding box center [107, 536] width 203 height 28
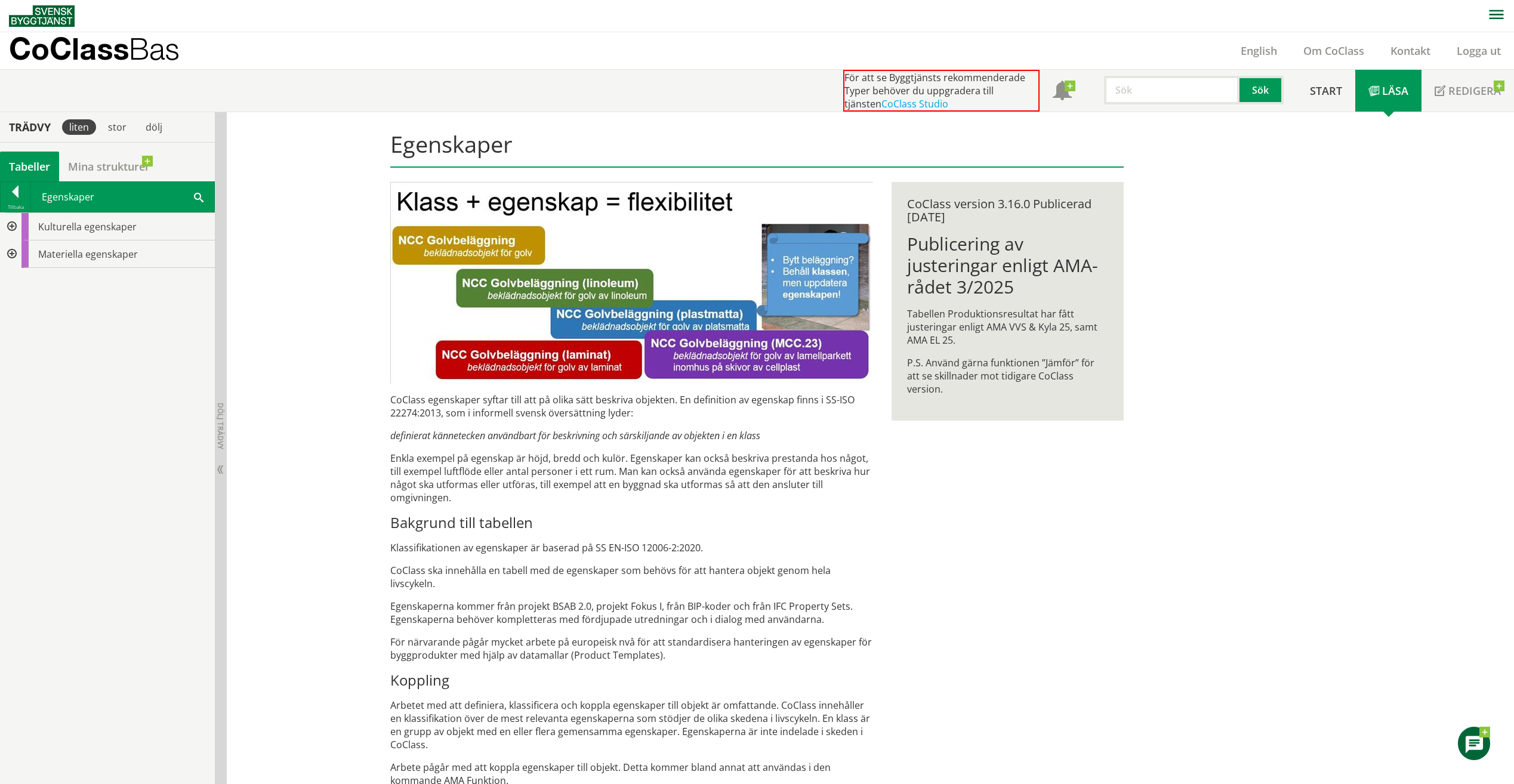
click at [10, 254] on div at bounding box center [10, 254] width 21 height 27
click at [19, 335] on div at bounding box center [20, 336] width 21 height 27
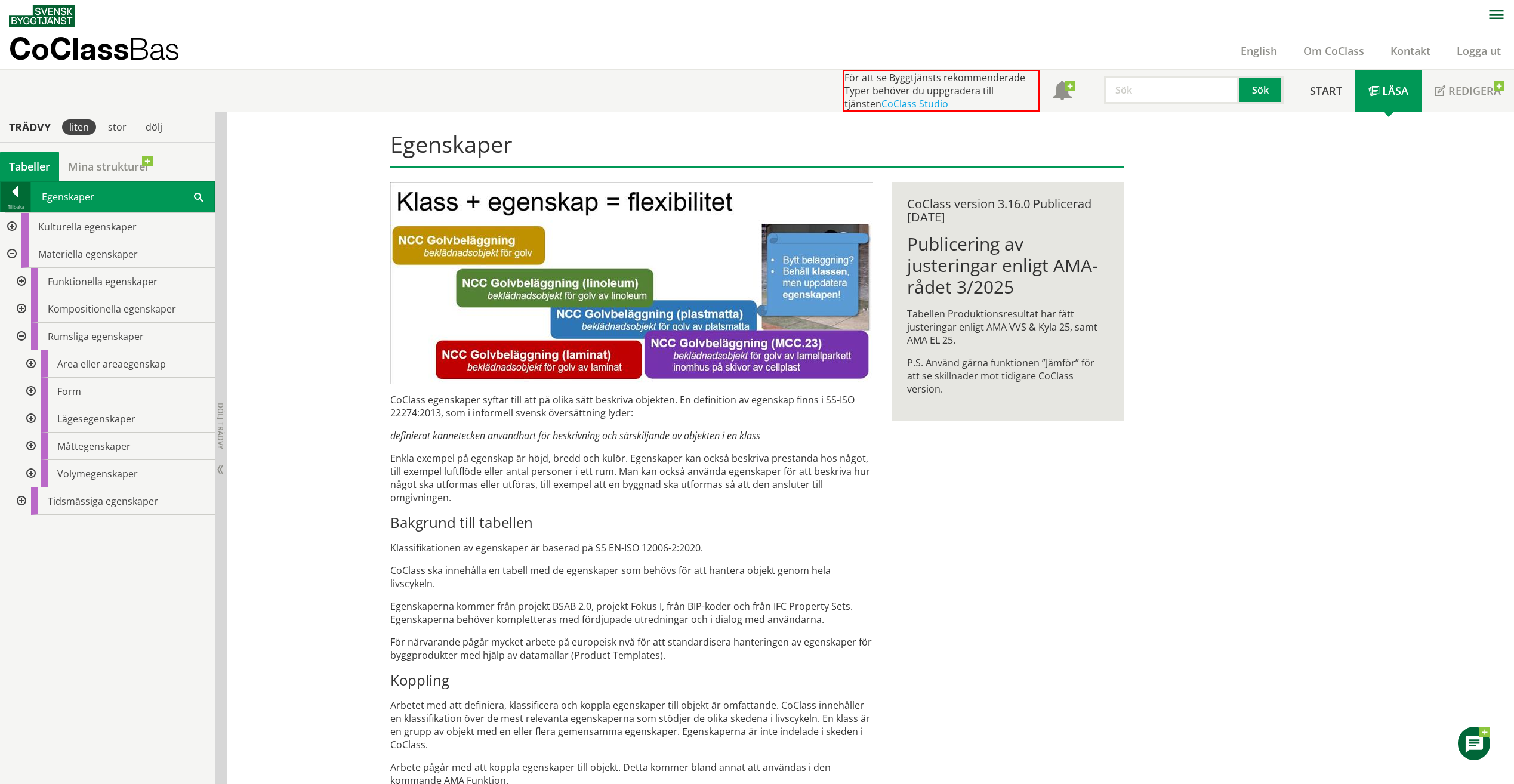
click at [16, 190] on div at bounding box center [15, 194] width 30 height 16
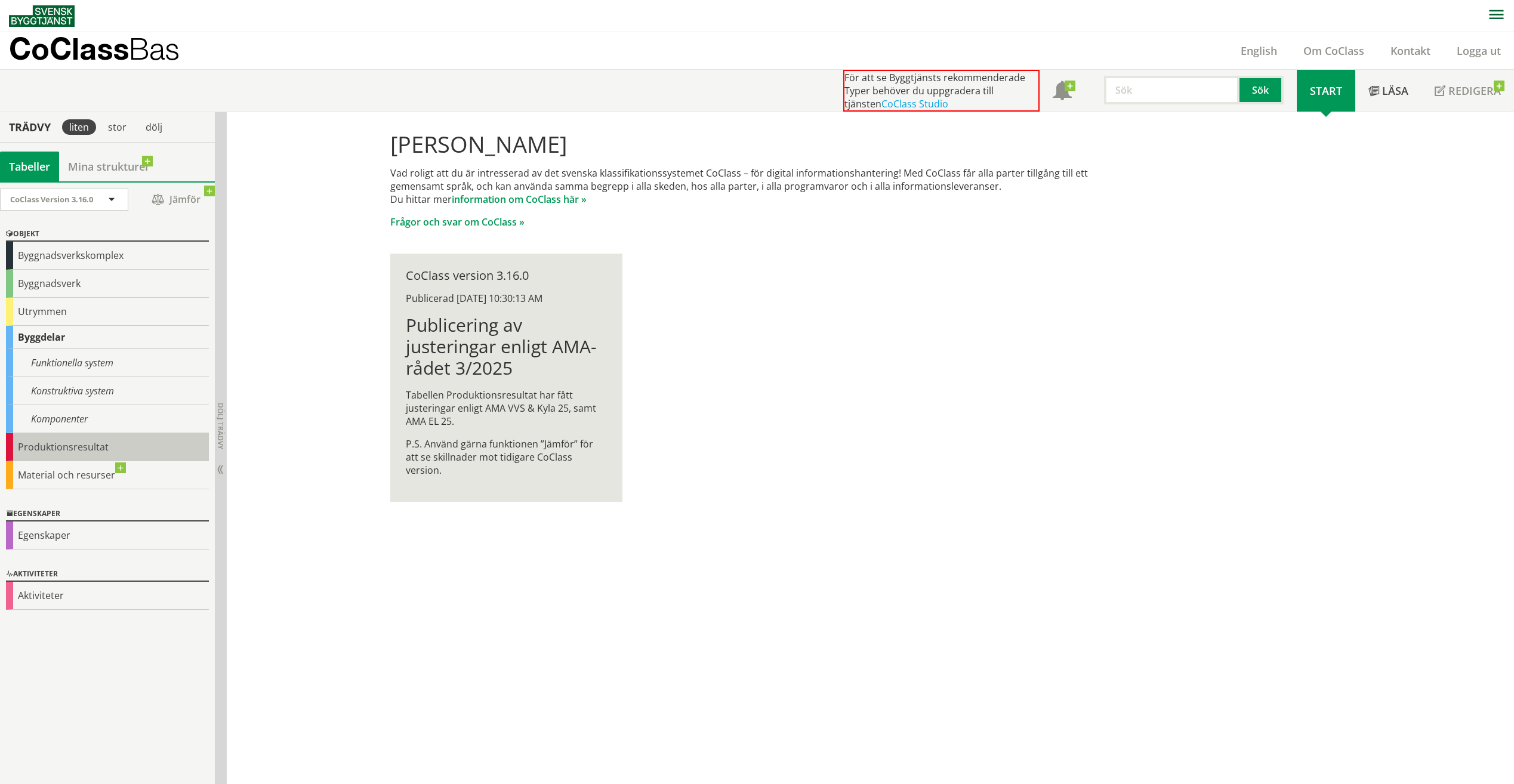
click at [51, 449] on div "Produktionsresultat" at bounding box center [107, 447] width 203 height 28
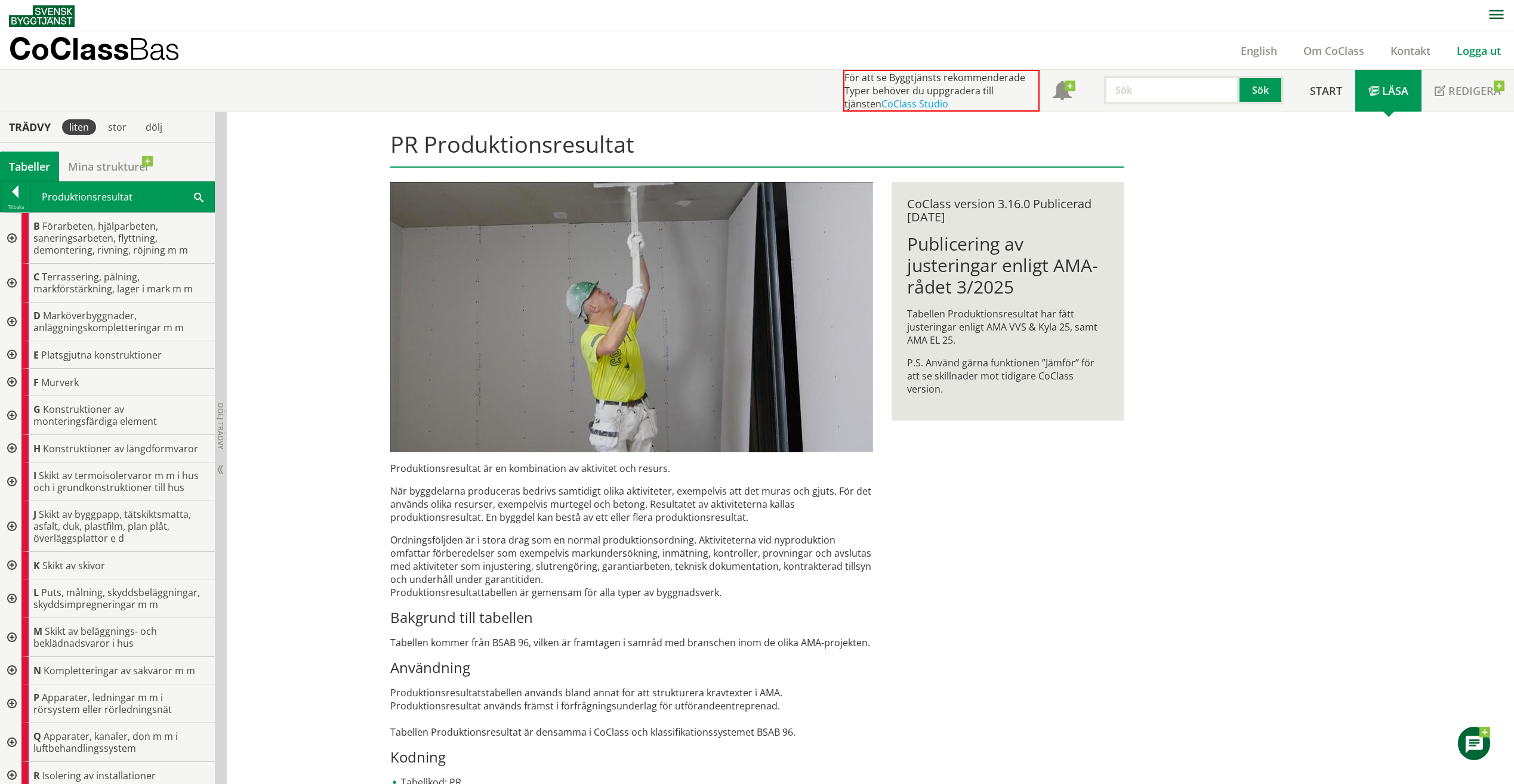
click at [1486, 53] on link "Logga ut" at bounding box center [1479, 51] width 71 height 15
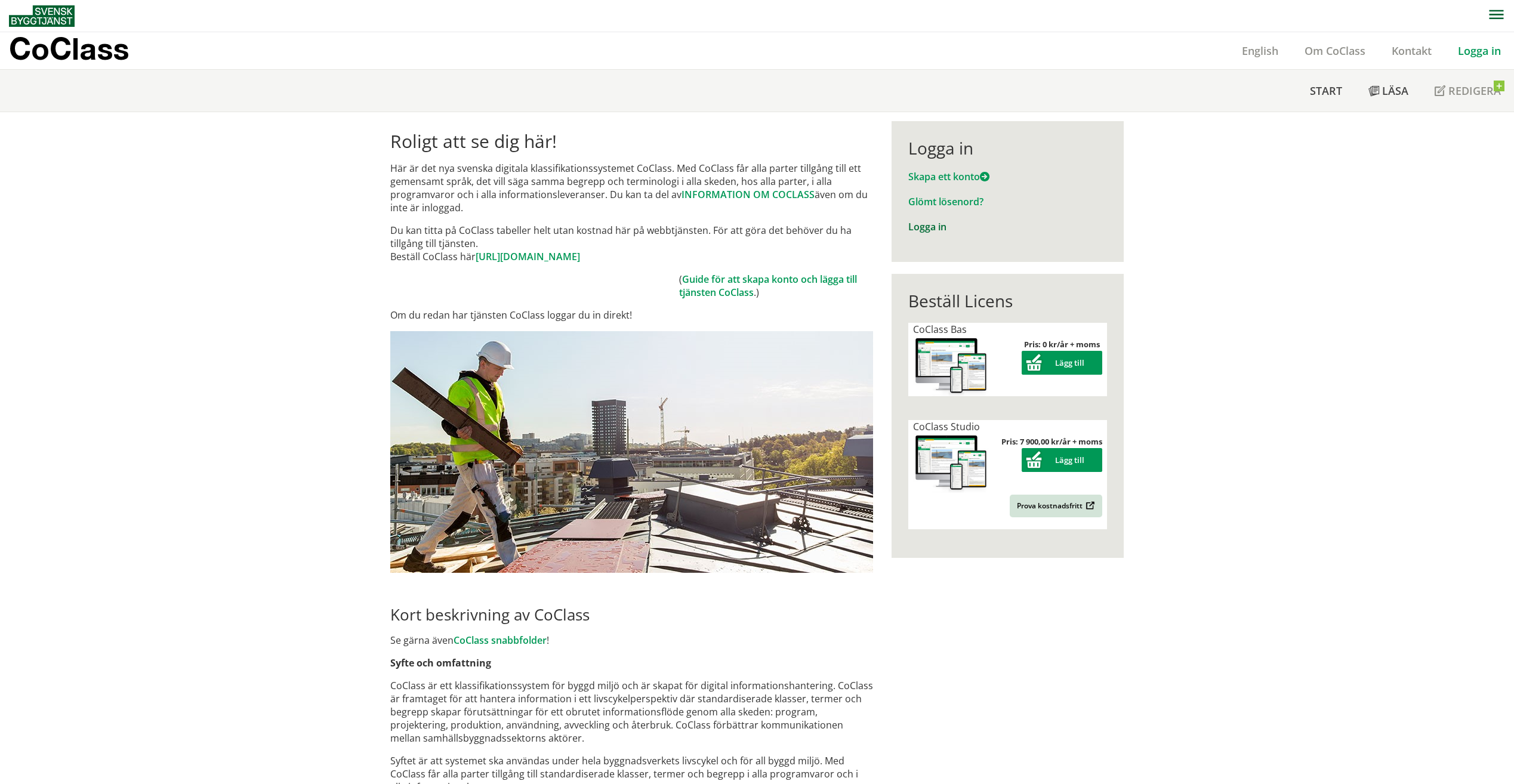
click at [914, 228] on link "Logga in" at bounding box center [927, 227] width 38 height 13
